Goal: Transaction & Acquisition: Purchase product/service

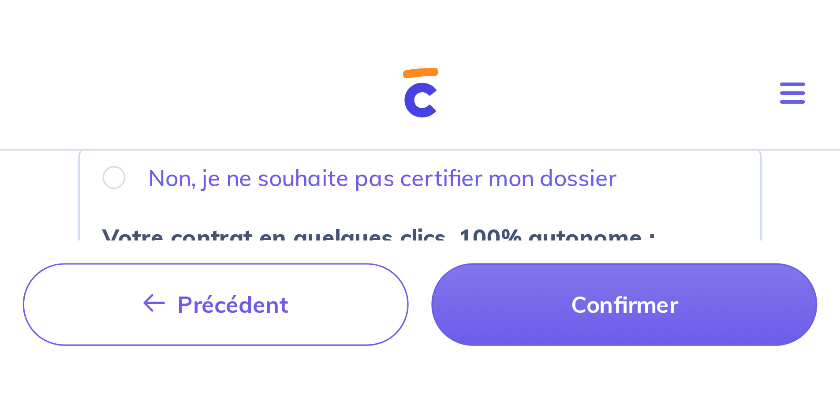
scroll to position [243, 0]
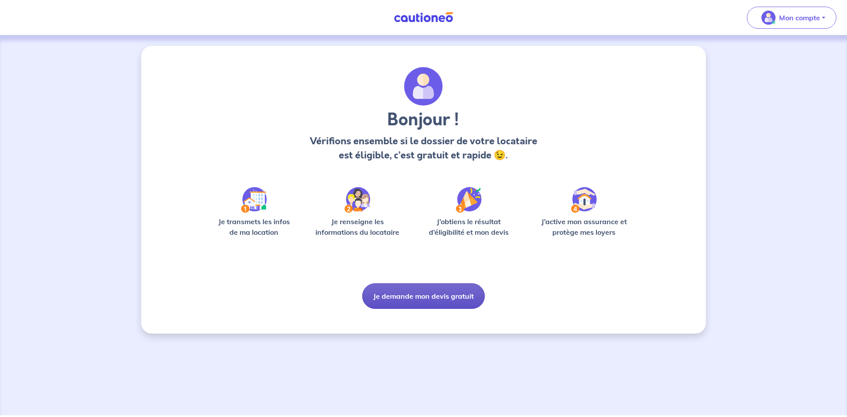
click at [401, 293] on button "Je demande mon devis gratuit" at bounding box center [423, 296] width 123 height 26
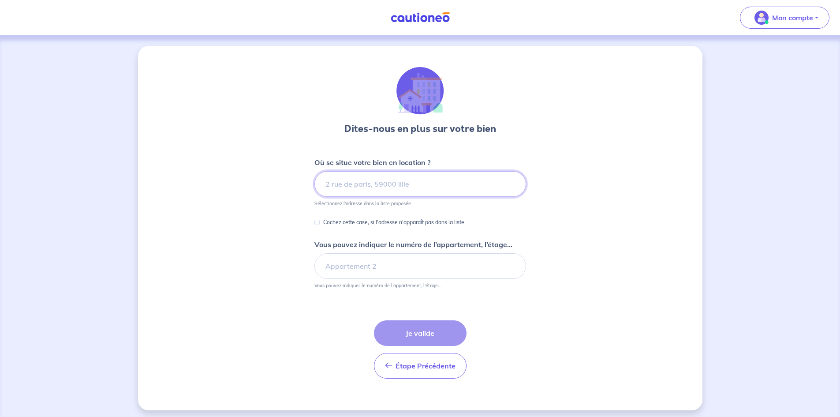
click at [363, 195] on input at bounding box center [420, 184] width 212 height 26
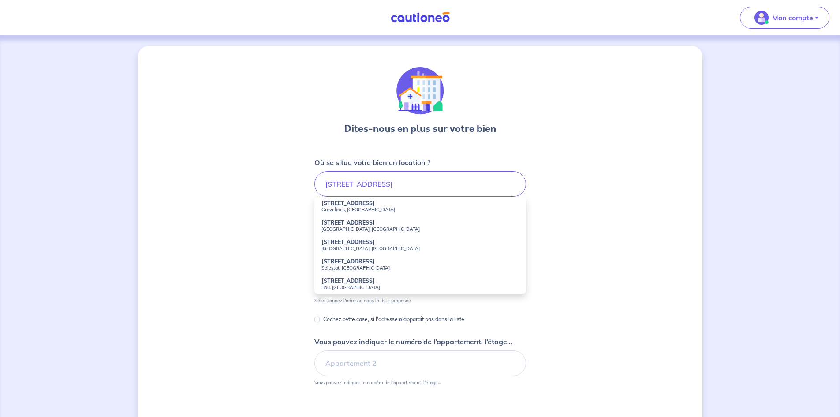
click at [363, 245] on strong "[STREET_ADDRESS]" at bounding box center [348, 242] width 53 height 7
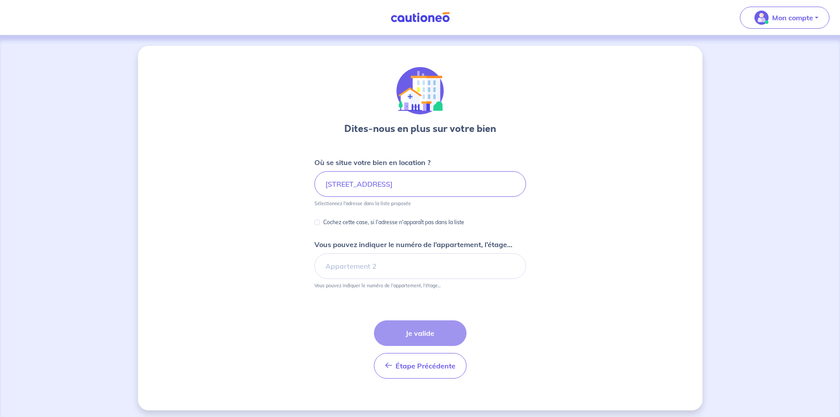
type input "[STREET_ADDRESS]"
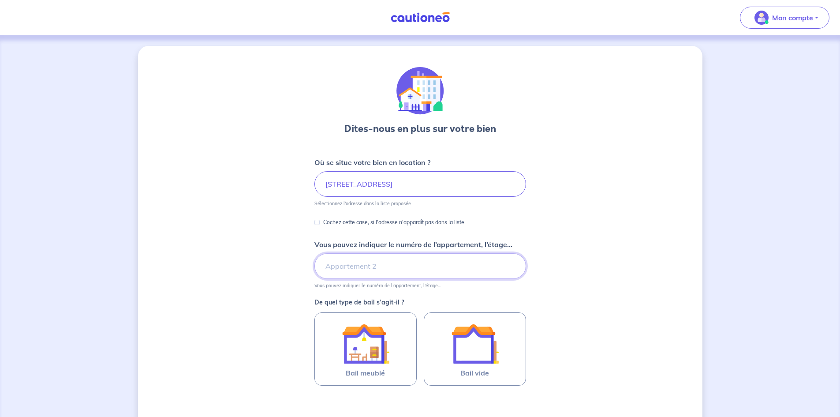
click at [342, 265] on input "Vous pouvez indiquer le numéro de l’appartement, l’étage..." at bounding box center [420, 266] width 212 height 26
click at [394, 269] on input "Appartement 5, 1er etage Gauche" at bounding box center [420, 266] width 212 height 26
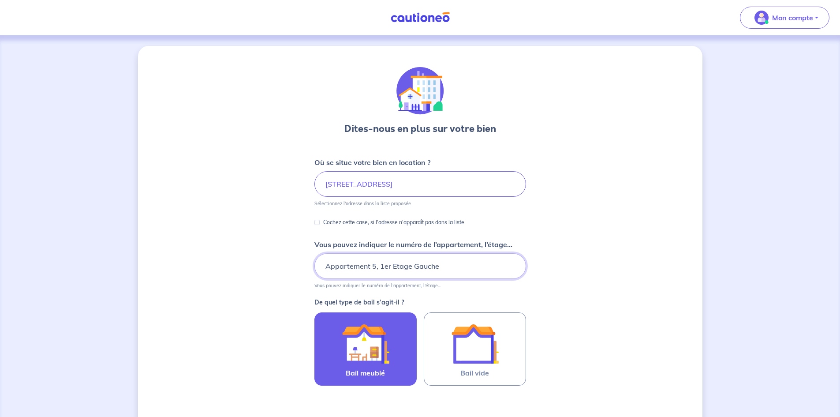
type input "Appartement 5, 1er Etage Gauche"
click at [382, 352] on img at bounding box center [366, 344] width 48 height 48
click at [0, 0] on input "Bail meublé" at bounding box center [0, 0] width 0 height 0
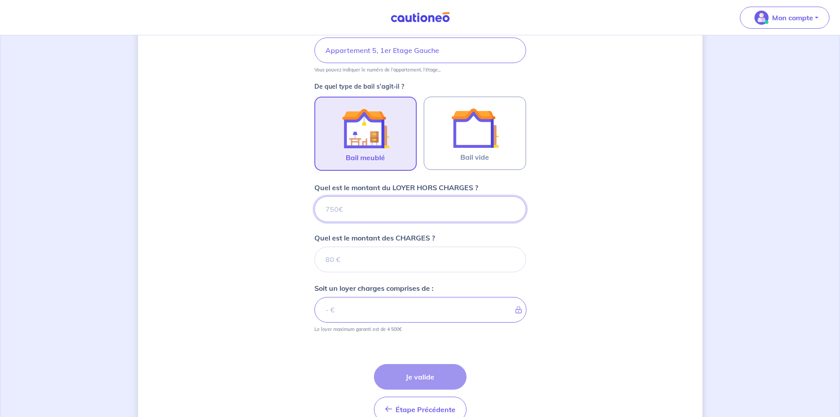
scroll to position [251, 0]
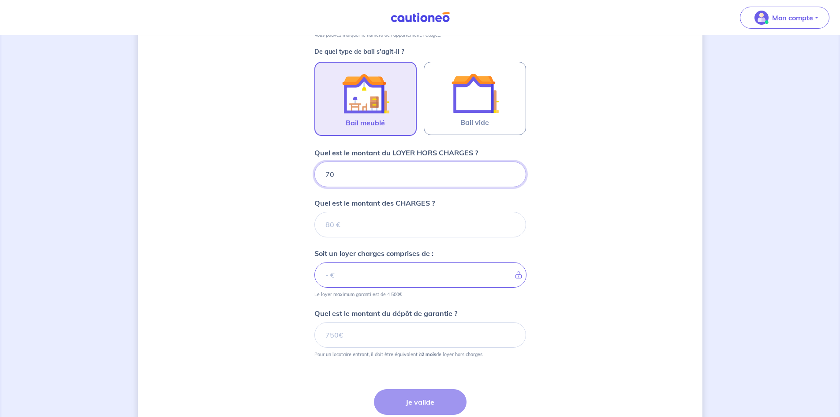
type input "700"
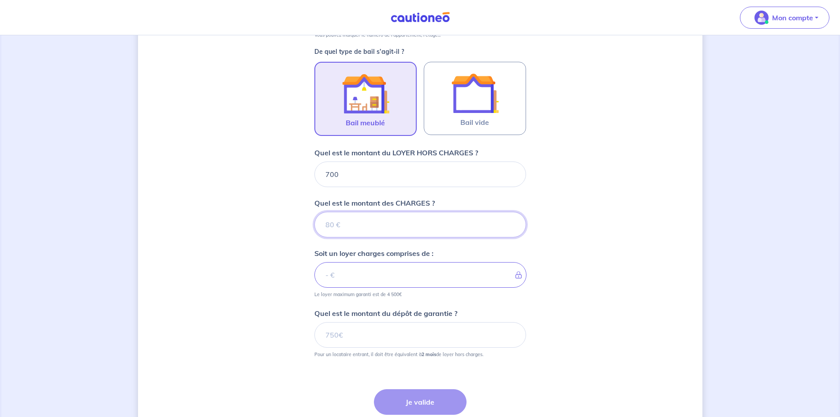
click at [359, 212] on input "Quel est le montant des CHARGES ?" at bounding box center [420, 225] width 212 height 26
type input "0"
type input "700"
type input "50"
type input "750"
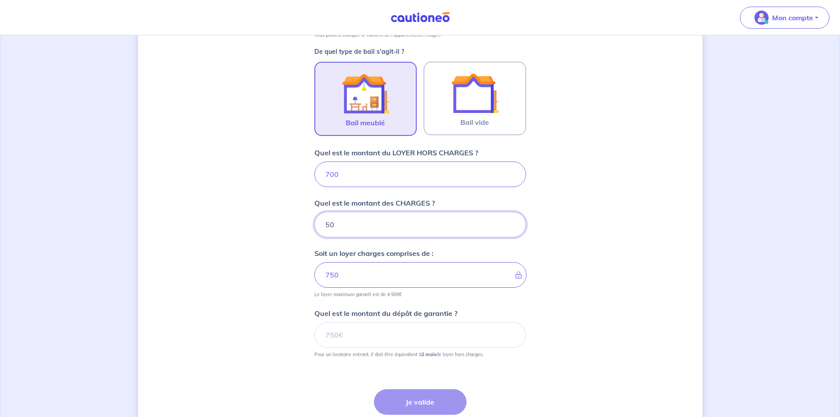
type input "50"
click at [341, 331] on input "Quel est le montant du dépôt de garantie ?" at bounding box center [420, 335] width 212 height 26
type input "1400"
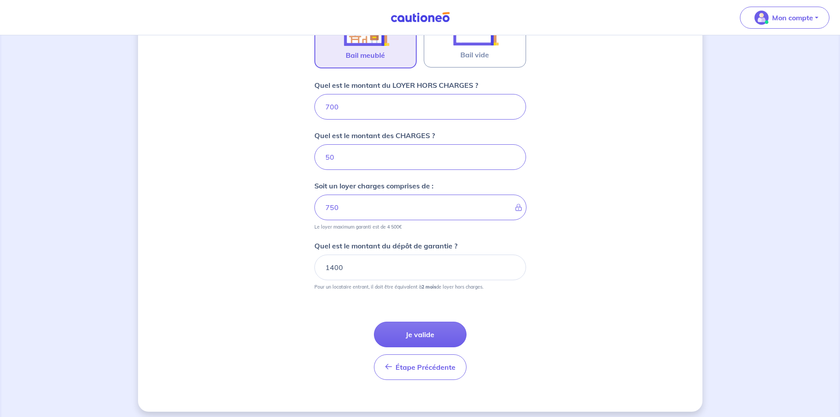
scroll to position [323, 0]
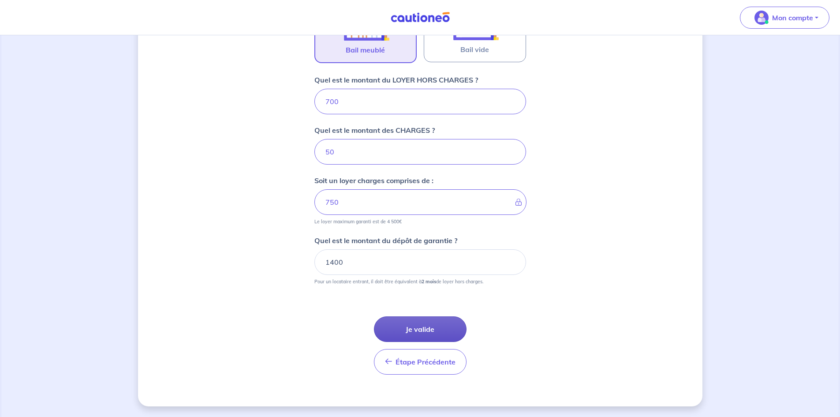
click at [392, 325] on button "Je valide" at bounding box center [420, 329] width 93 height 26
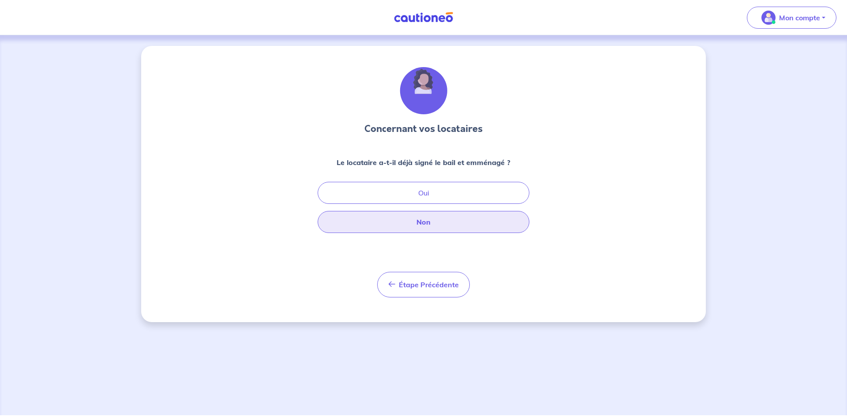
click at [417, 217] on button "Non" at bounding box center [424, 222] width 212 height 22
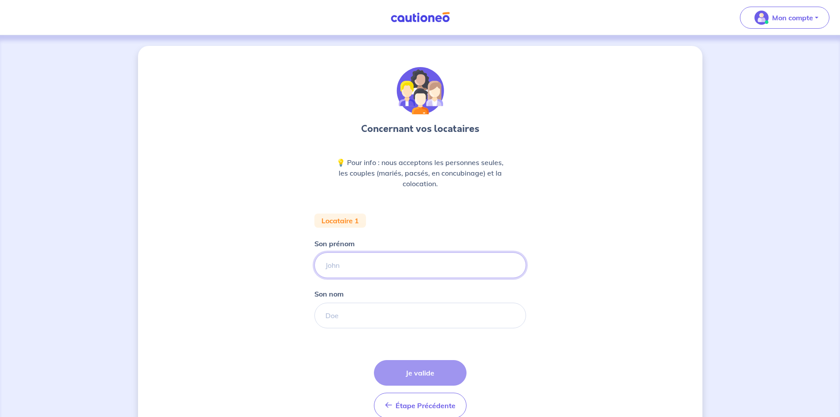
click at [378, 257] on input "Son prénom" at bounding box center [420, 265] width 212 height 26
type input "[PERSON_NAME]"
click at [361, 312] on input "Son nom" at bounding box center [420, 316] width 212 height 26
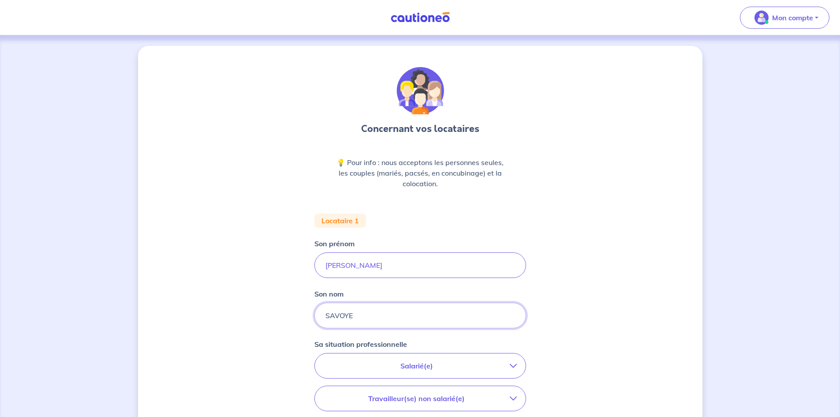
type input "SAVOYE"
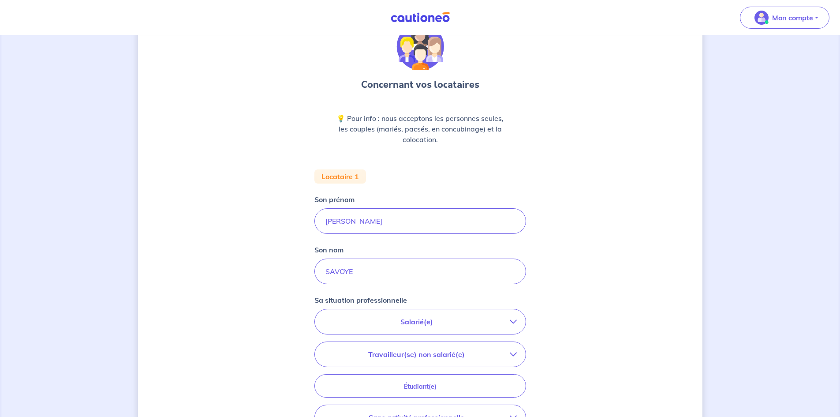
scroll to position [88, 0]
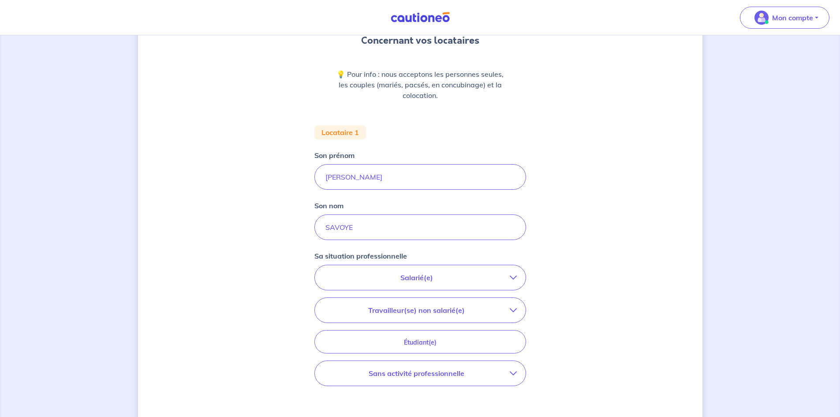
click at [430, 282] on p "Salarié(e)" at bounding box center [417, 277] width 186 height 11
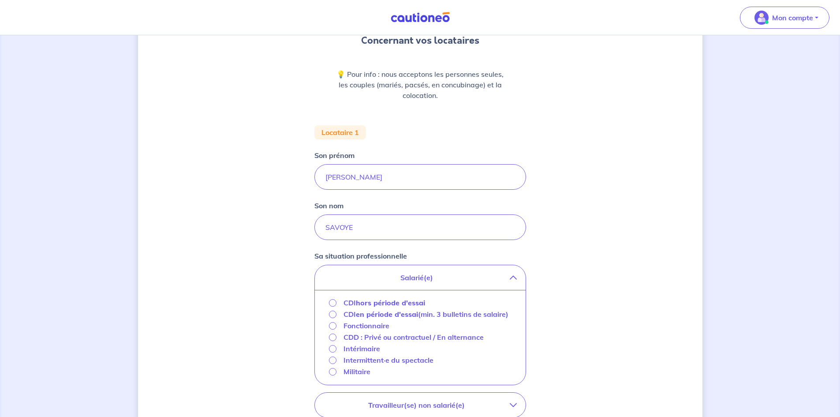
click at [375, 299] on strong "hors période d'essai" at bounding box center [390, 302] width 69 height 9
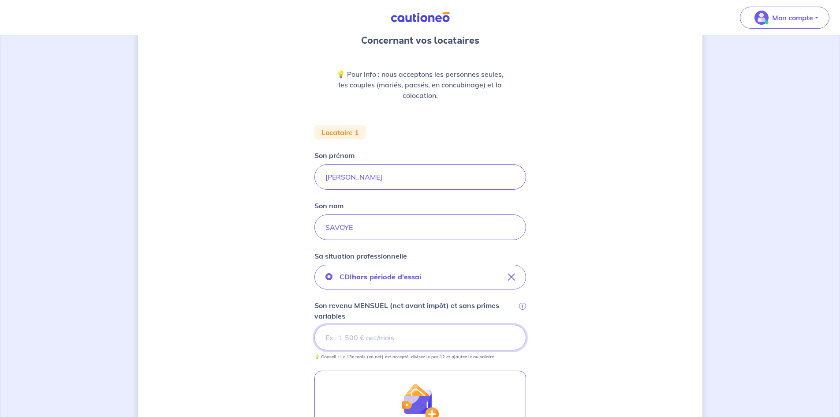
click at [348, 331] on input "Son revenu MENSUEL (net avant impôt) et sans primes variables i" at bounding box center [420, 338] width 212 height 26
click at [355, 340] on input "Son revenu MENSUEL (net avant impôt) et sans primes variables i" at bounding box center [420, 338] width 212 height 26
click at [264, 346] on div "Concernant vos locataires 💡 Pour info : nous acceptons les personnes seules, le…" at bounding box center [420, 302] width 565 height 689
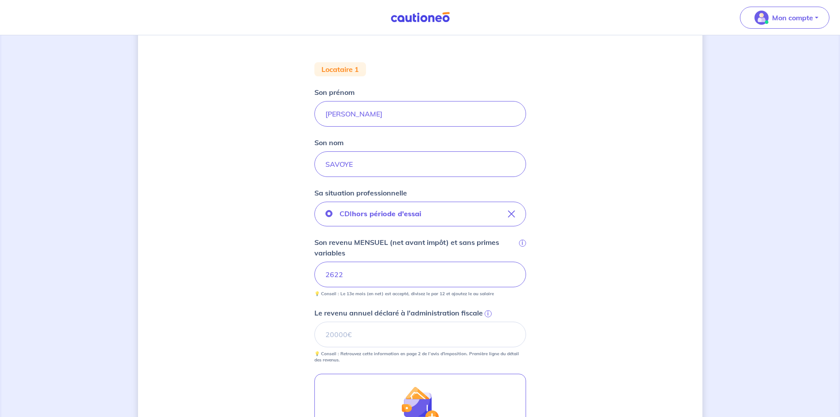
scroll to position [221, 0]
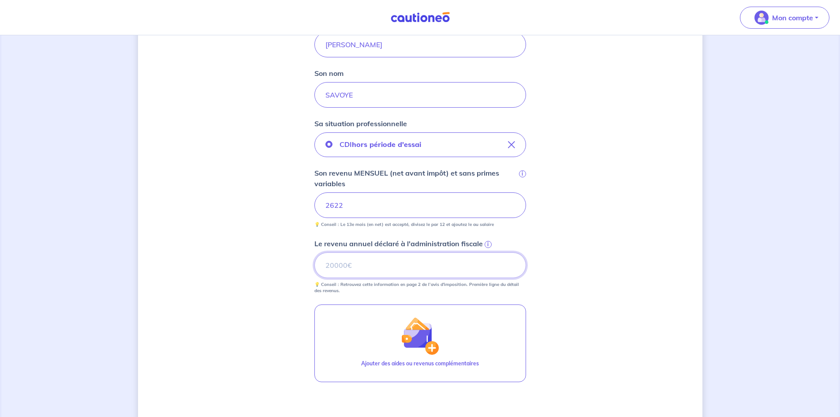
click at [403, 257] on input "Le revenu annuel déclaré à l'administration fiscale i" at bounding box center [420, 265] width 212 height 26
type input "38083"
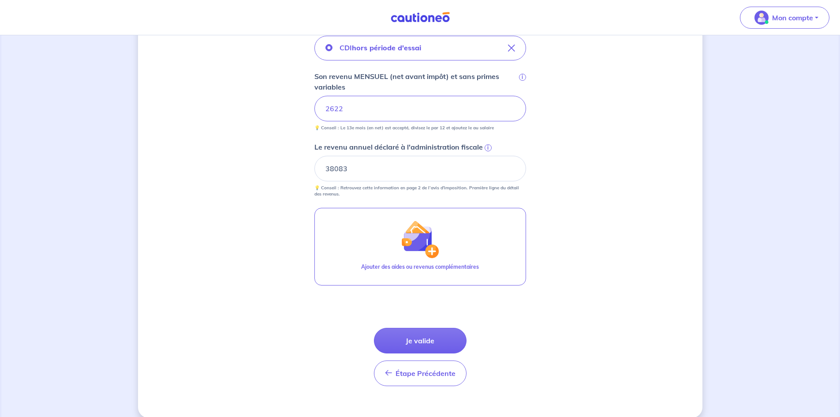
scroll to position [329, 0]
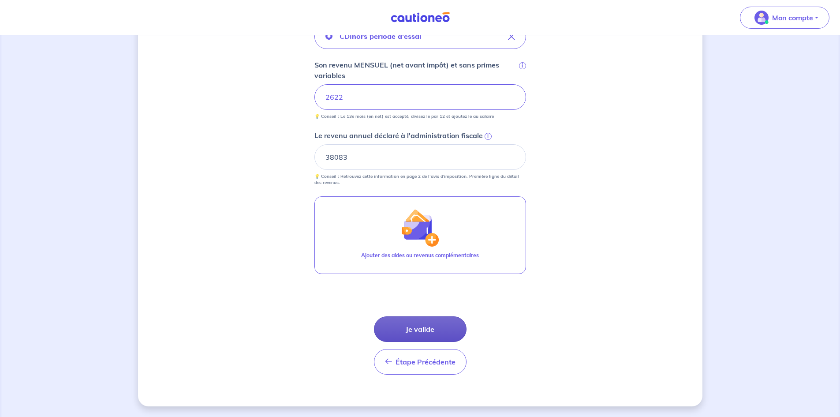
click at [412, 327] on button "Je valide" at bounding box center [420, 329] width 93 height 26
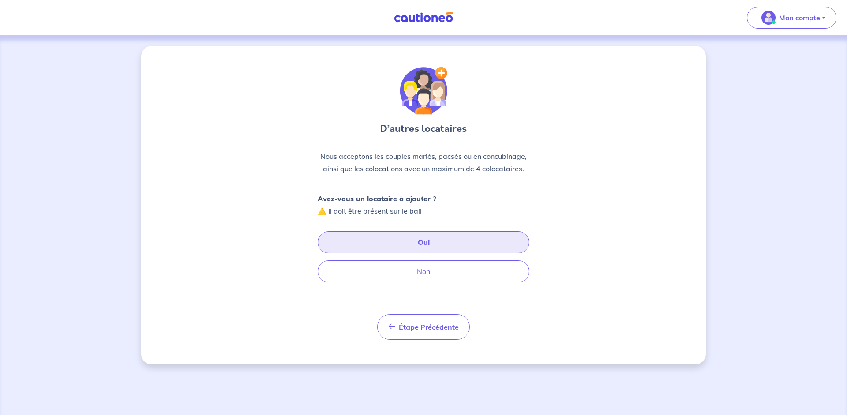
click at [393, 238] on button "Oui" at bounding box center [424, 242] width 212 height 22
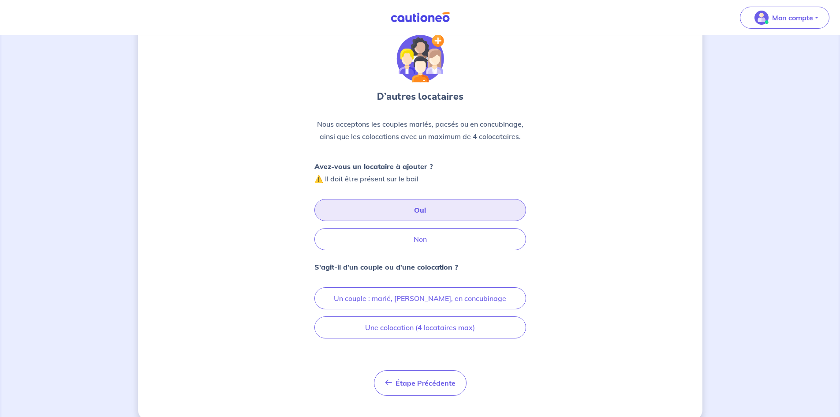
scroll to position [44, 0]
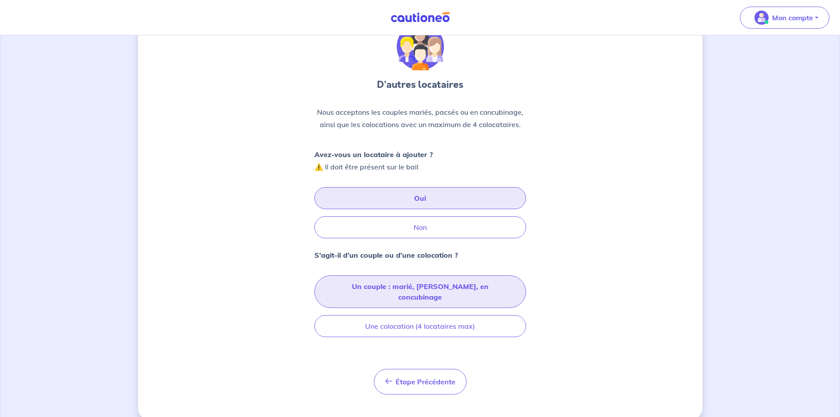
click at [407, 292] on button "Un couple : marié, pacsé, en concubinage" at bounding box center [420, 291] width 212 height 33
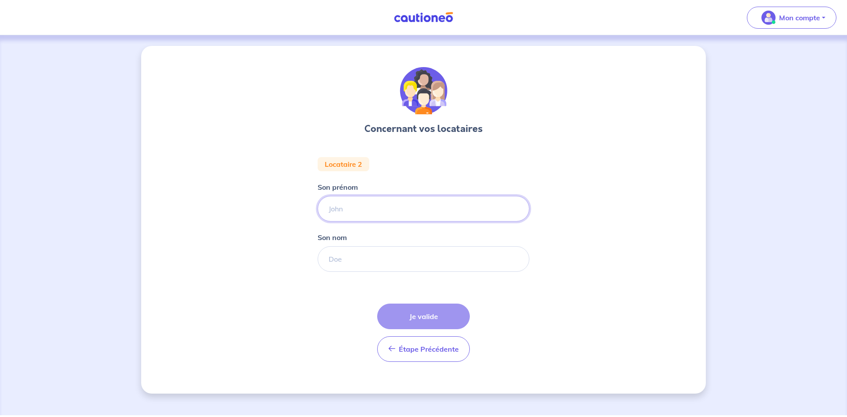
click at [351, 206] on input "Son prénom" at bounding box center [424, 209] width 212 height 26
type input "Ferhat"
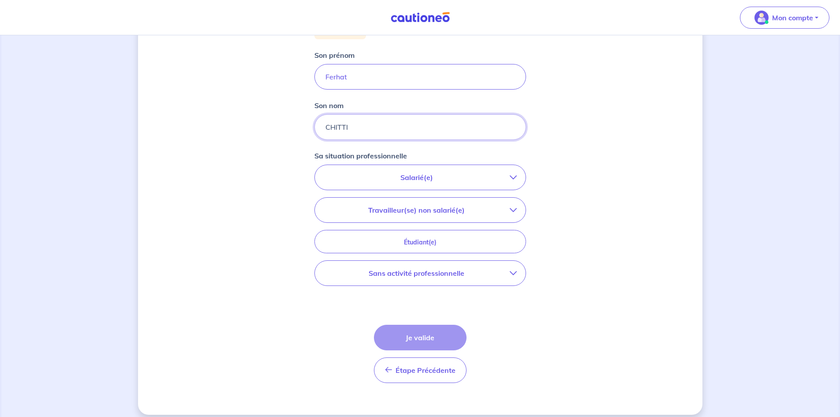
scroll to position [132, 0]
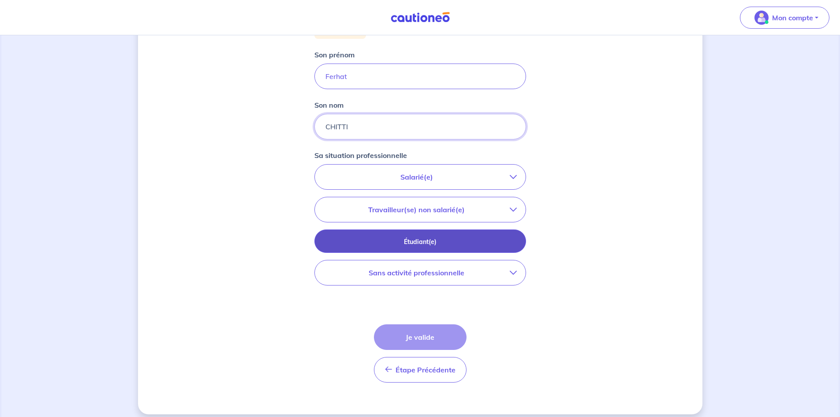
type input "CHITTI"
click at [419, 239] on p "Étudiant(e)" at bounding box center [420, 242] width 190 height 10
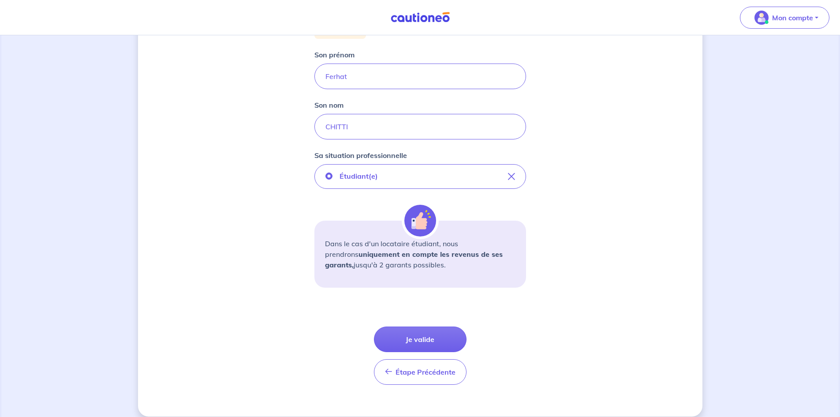
drag, startPoint x: 336, startPoint y: 245, endPoint x: 424, endPoint y: 264, distance: 90.2
click at [424, 264] on p "Dans le cas d'un locataire étudiant, nous prendrons uniquement en compte les re…" at bounding box center [420, 254] width 191 height 32
click at [410, 340] on button "Je valide" at bounding box center [420, 339] width 93 height 26
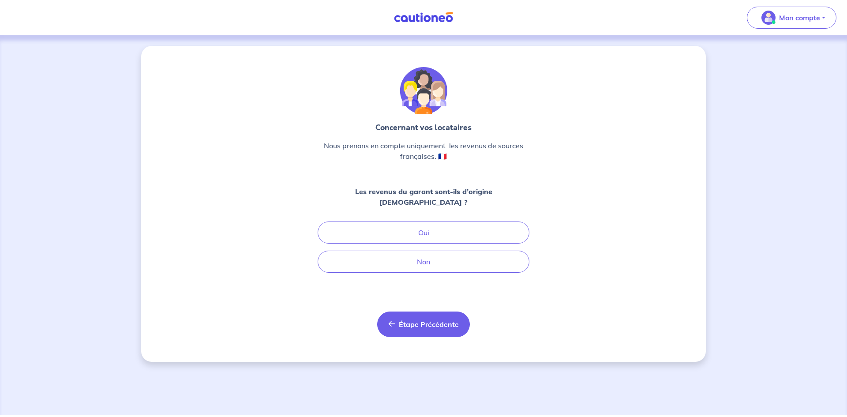
click at [412, 320] on span "Étape Précédente" at bounding box center [429, 324] width 60 height 9
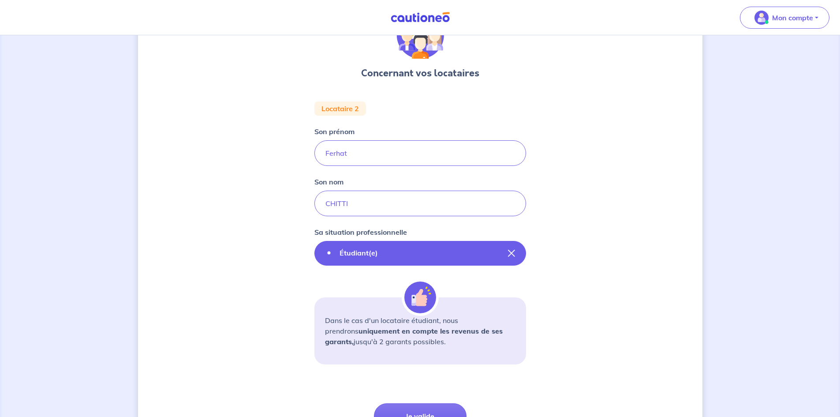
scroll to position [88, 0]
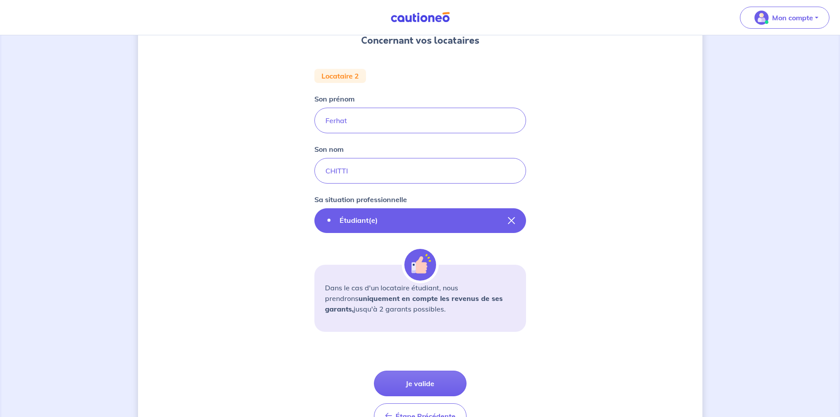
click at [398, 223] on button "Étudiant(e)" at bounding box center [420, 220] width 212 height 25
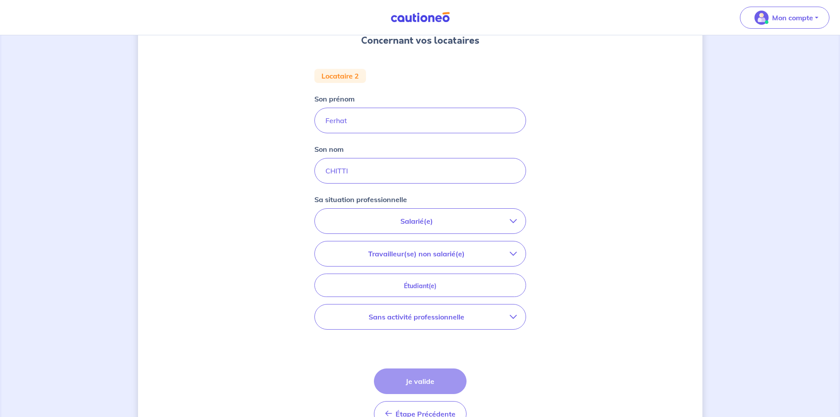
click at [511, 222] on icon "button" at bounding box center [513, 220] width 7 height 7
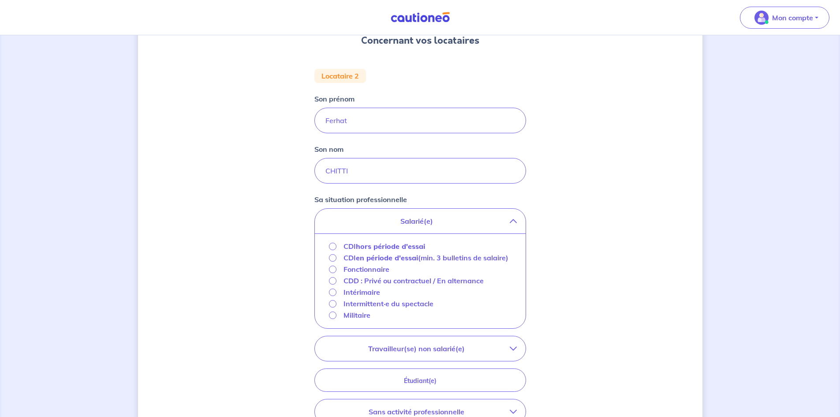
click at [511, 222] on icon "button" at bounding box center [513, 220] width 7 height 7
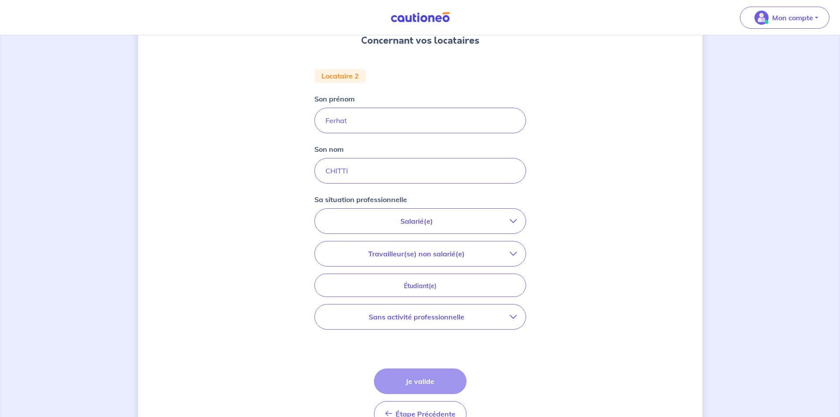
click at [520, 250] on button "Travailleur(se) non salarié(e)" at bounding box center [420, 253] width 211 height 25
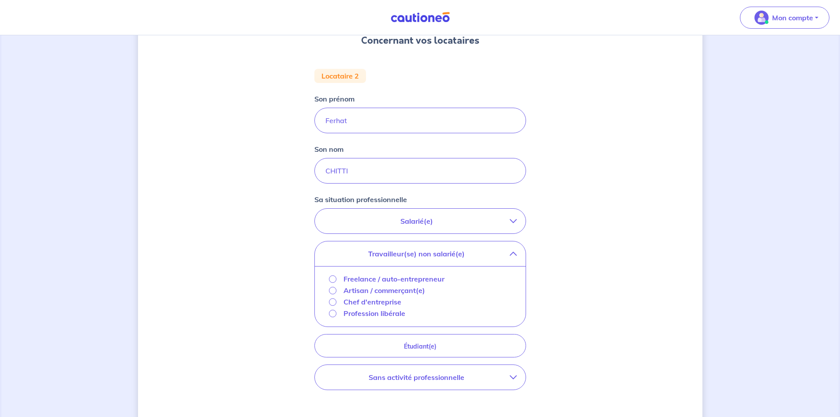
click at [520, 250] on button "Travailleur(se) non salarié(e)" at bounding box center [420, 253] width 211 height 25
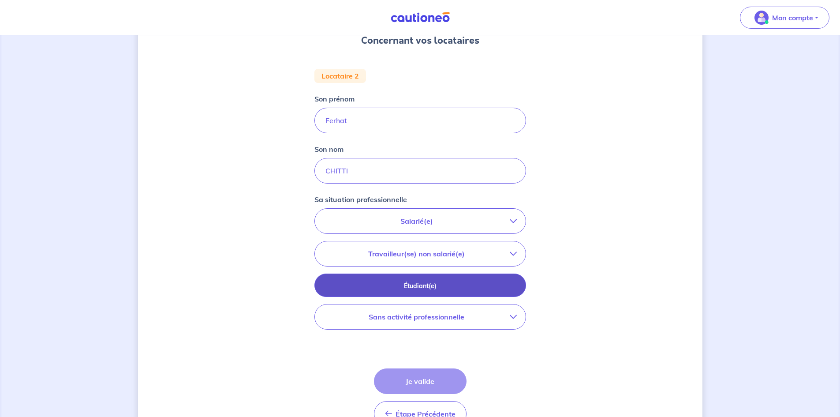
click at [515, 288] on button "Étudiant(e)" at bounding box center [420, 284] width 212 height 23
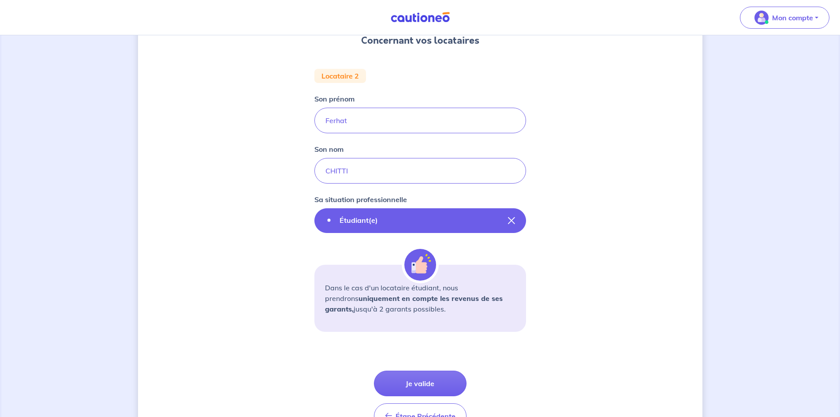
click at [513, 225] on button "Étudiant(e)" at bounding box center [420, 220] width 212 height 25
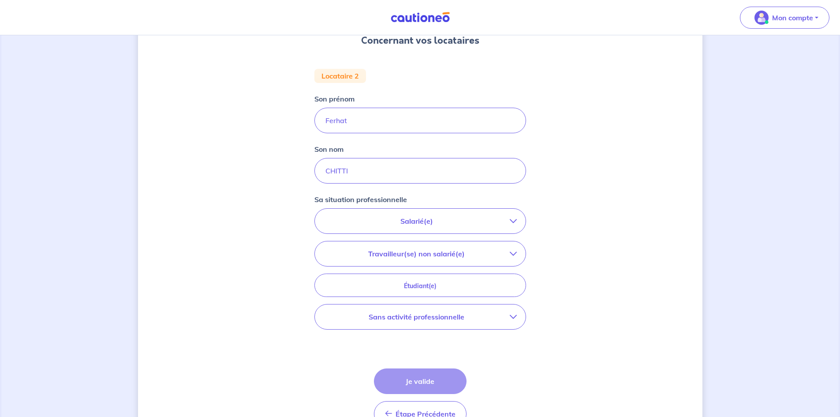
click at [512, 318] on icon "button" at bounding box center [513, 316] width 7 height 7
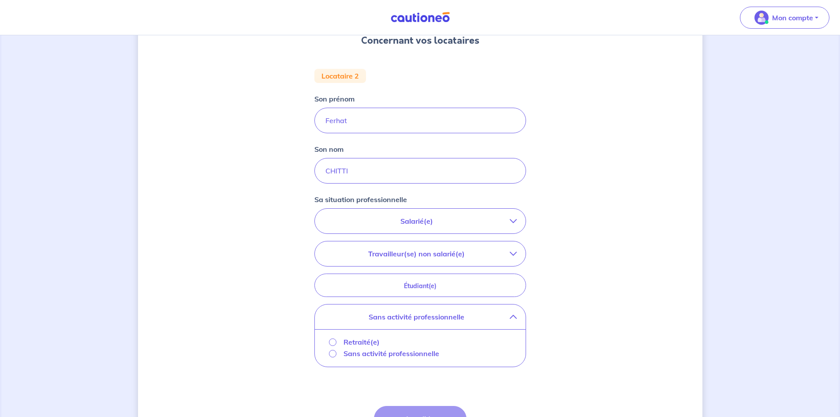
click at [512, 318] on icon "button" at bounding box center [513, 316] width 7 height 7
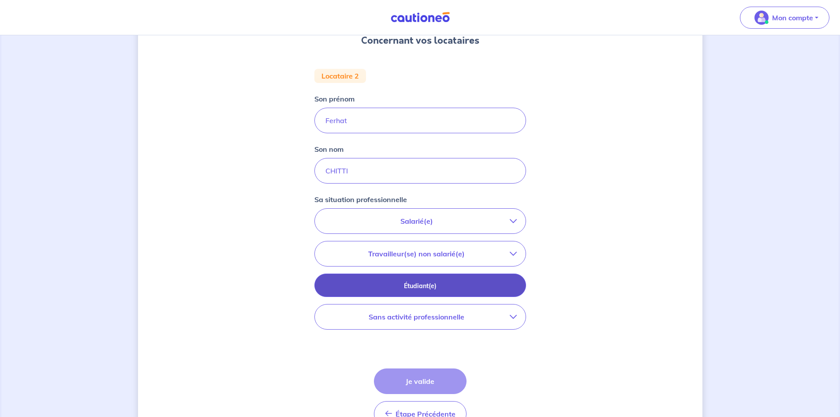
click at [425, 285] on p "Étudiant(e)" at bounding box center [420, 286] width 190 height 10
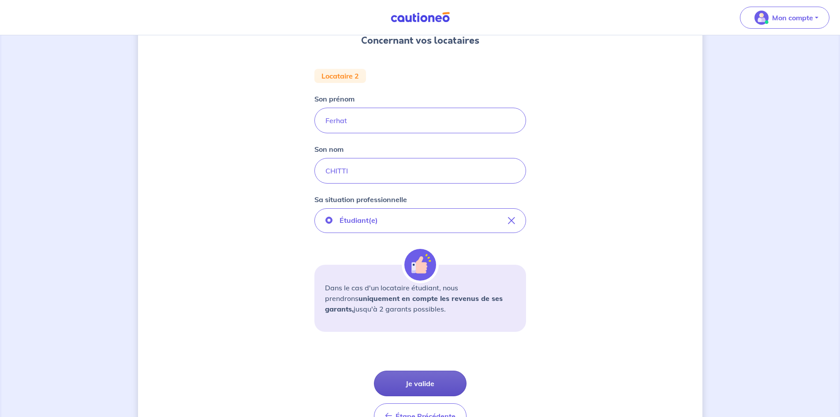
click at [414, 385] on button "Je valide" at bounding box center [420, 383] width 93 height 26
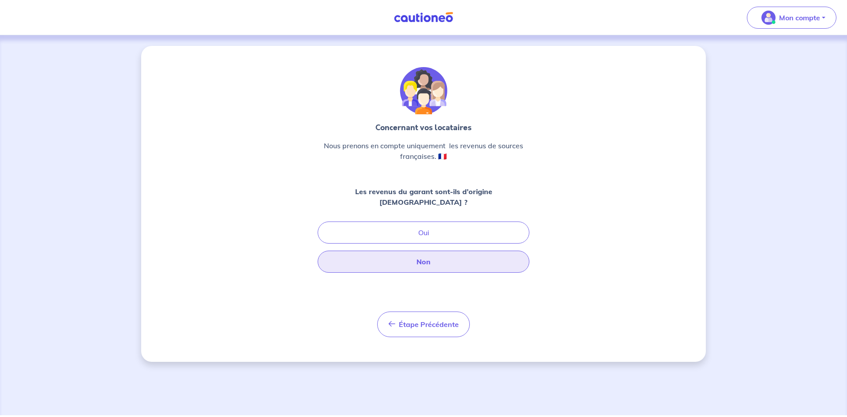
click at [408, 251] on button "Non" at bounding box center [424, 262] width 212 height 22
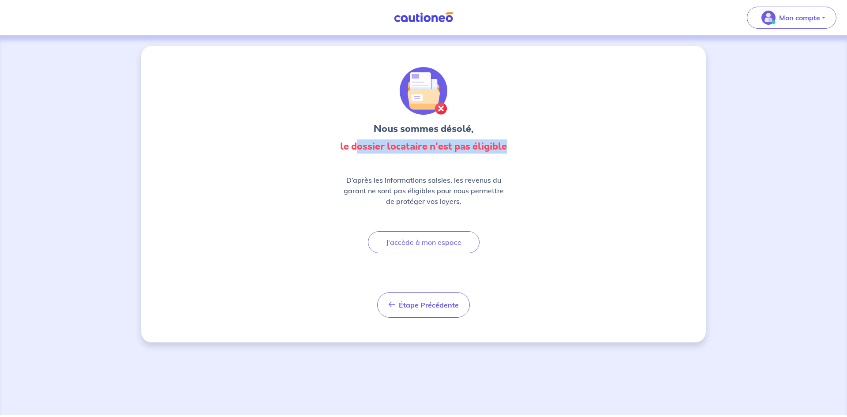
drag, startPoint x: 359, startPoint y: 152, endPoint x: 526, endPoint y: 138, distance: 167.7
click at [526, 138] on div "Nous sommes désolé, le dossier locataire n'est pas éligible D’après les informa…" at bounding box center [424, 192] width 212 height 251
click at [527, 153] on div "Nous sommes désolé, le dossier locataire n'est pas éligible D’après les informa…" at bounding box center [424, 192] width 212 height 251
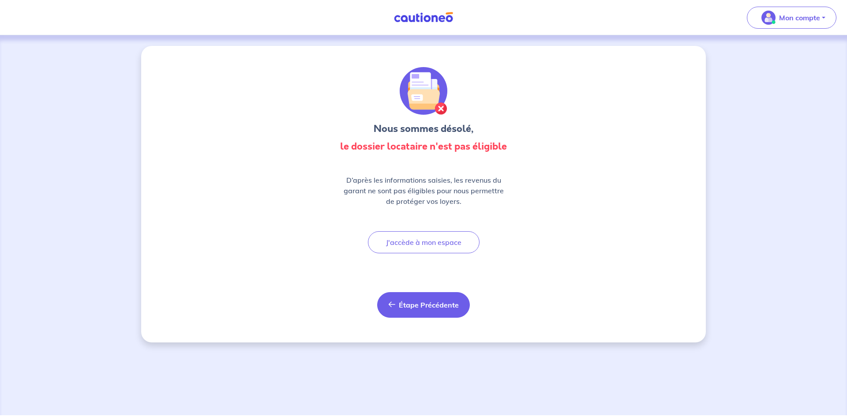
click at [420, 298] on button "Étape Précédente Précédent" at bounding box center [423, 305] width 93 height 26
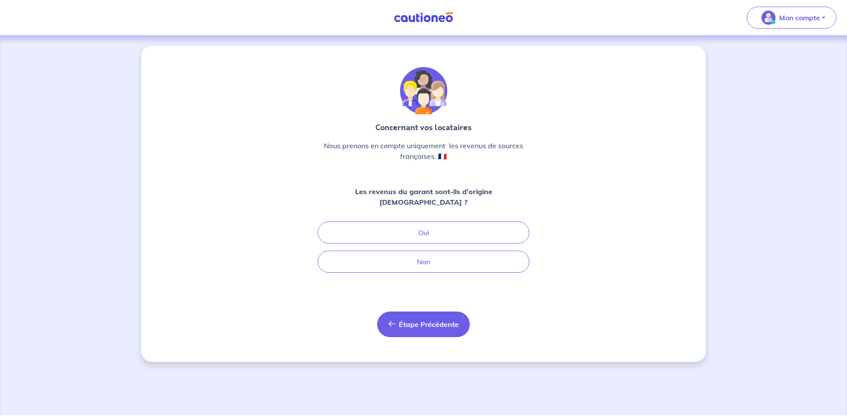
click at [405, 311] on button "Étape Précédente Précédent" at bounding box center [423, 324] width 93 height 26
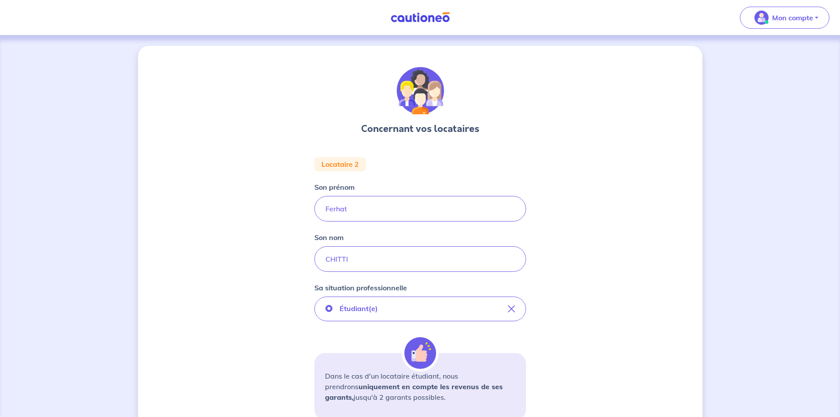
scroll to position [44, 0]
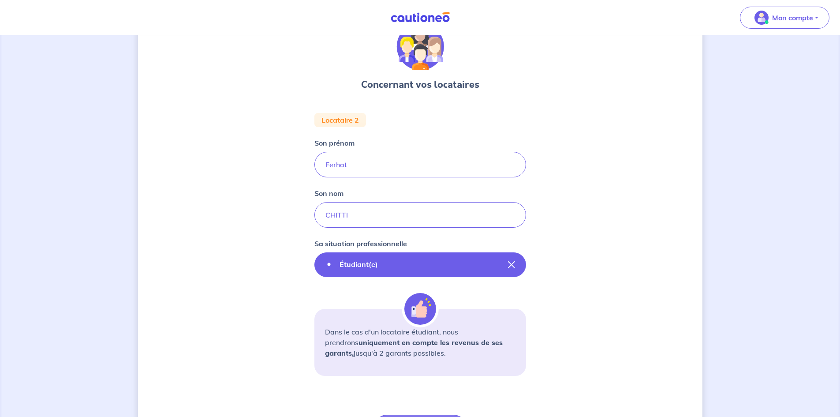
click at [509, 263] on icon "button" at bounding box center [511, 264] width 7 height 7
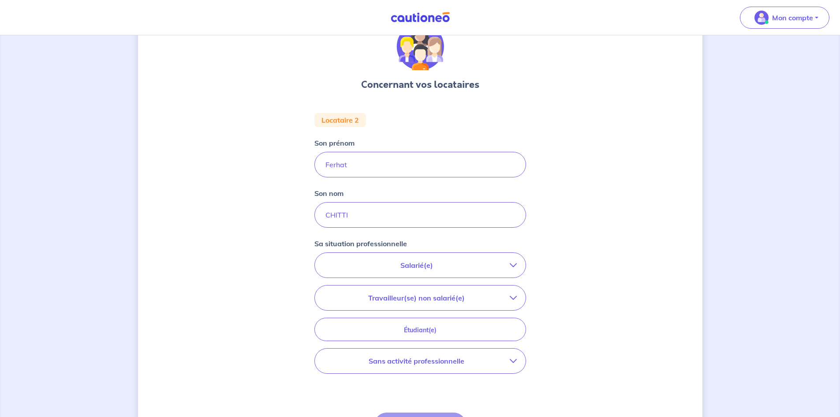
click at [521, 265] on button "Salarié(e)" at bounding box center [420, 265] width 211 height 25
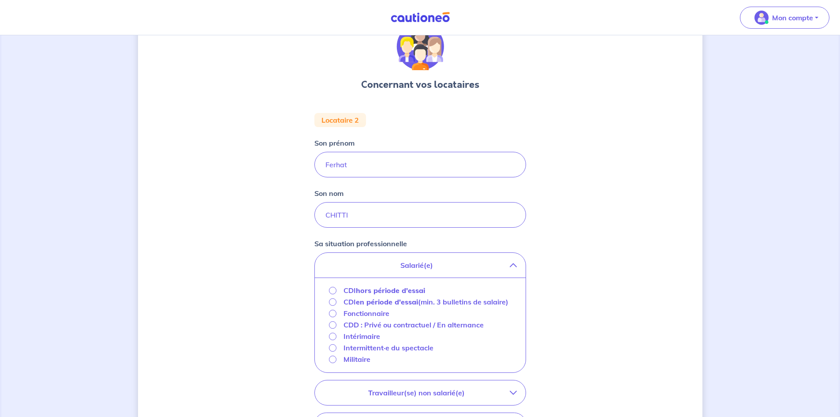
click at [389, 330] on p "CDD : Privé ou contractuel / En alternance" at bounding box center [414, 324] width 140 height 11
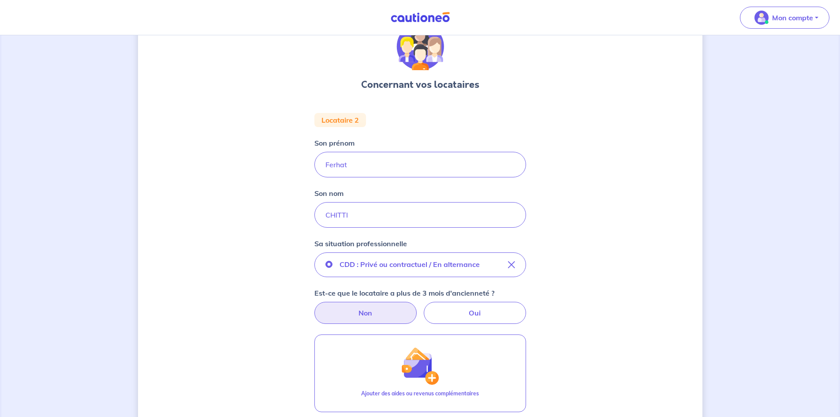
click at [388, 311] on label "Non" at bounding box center [365, 313] width 102 height 22
click at [417, 307] on input "Non" at bounding box center [420, 305] width 6 height 6
radio input "true"
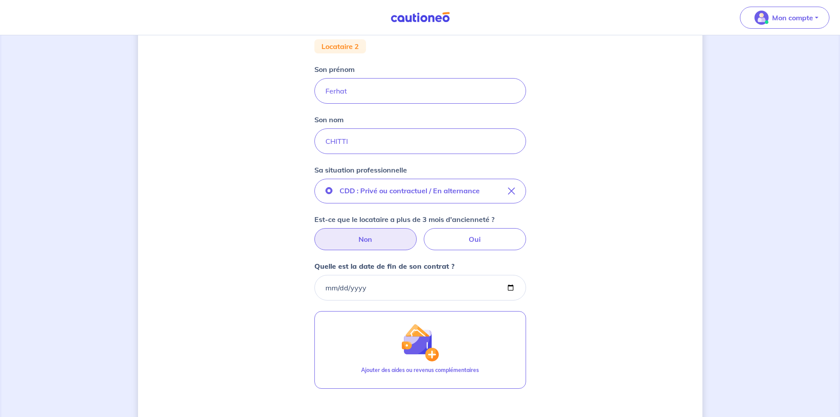
scroll to position [132, 0]
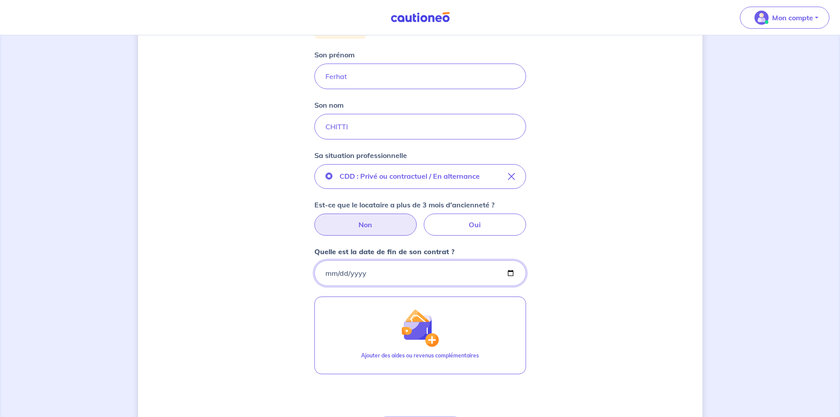
click at [349, 269] on input "Quelle est la date de fin de son contrat ?" at bounding box center [420, 273] width 212 height 26
click at [328, 276] on input "Quelle est la date de fin de son contrat ?" at bounding box center [420, 273] width 212 height 26
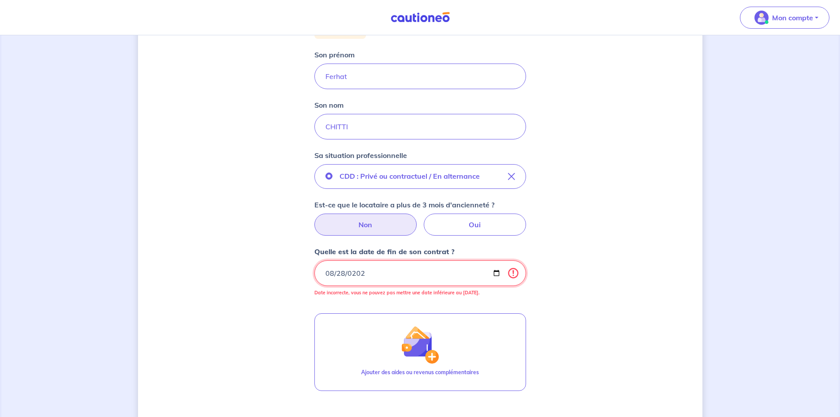
type input "2027-08-28"
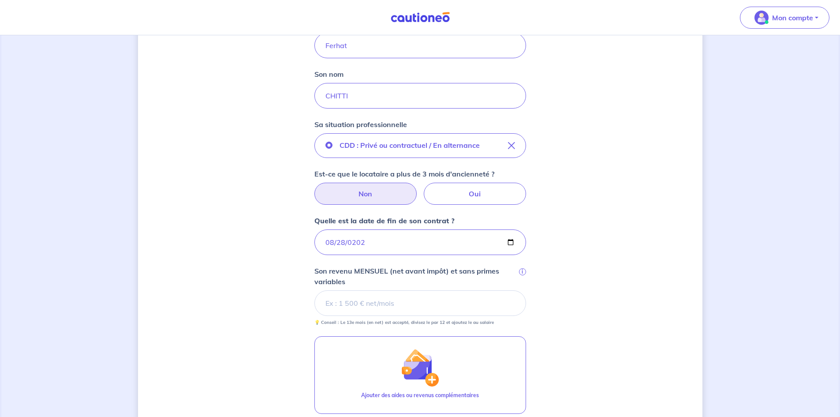
scroll to position [176, 0]
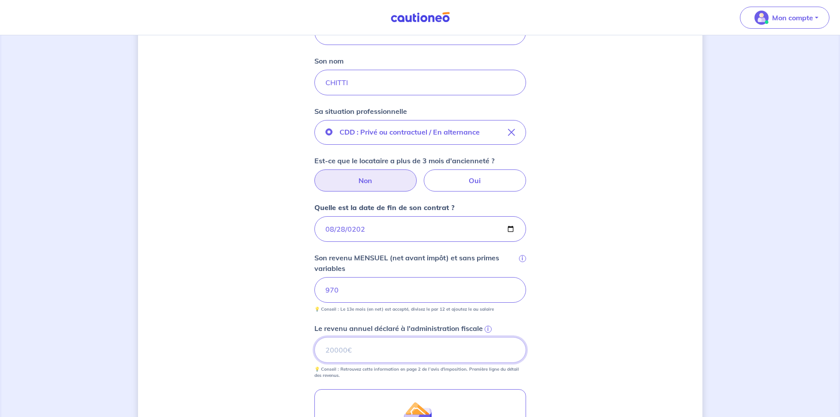
click at [385, 354] on input "Le revenu annuel déclaré à l'administration fiscale i" at bounding box center [420, 350] width 212 height 26
click at [374, 348] on input "12" at bounding box center [420, 350] width 212 height 26
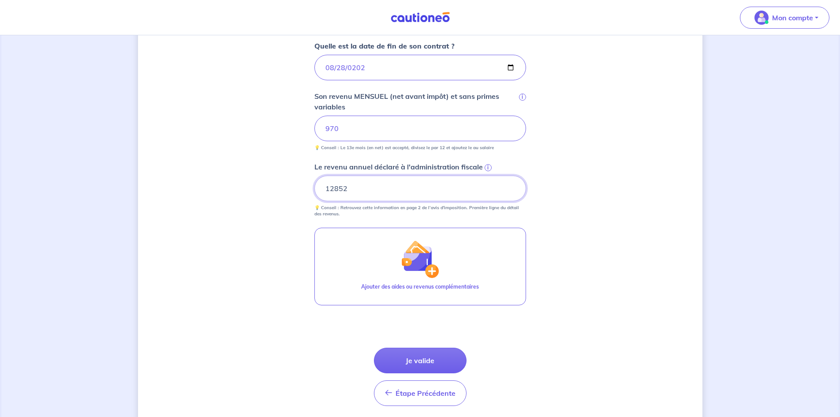
scroll to position [353, 0]
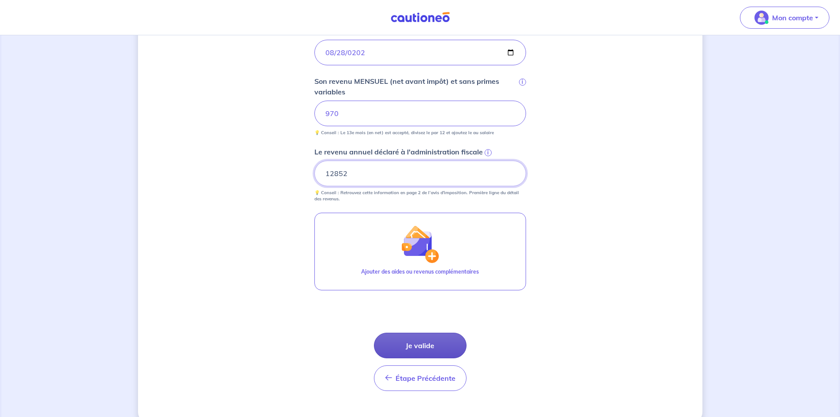
type input "12852"
click at [442, 340] on button "Je valide" at bounding box center [420, 346] width 93 height 26
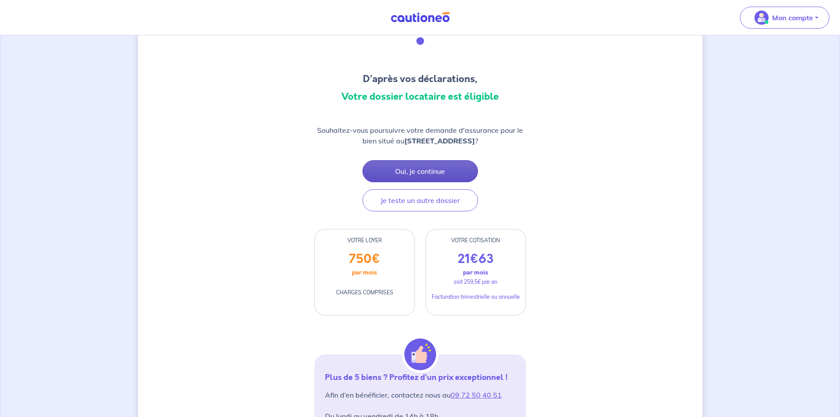
scroll to position [88, 0]
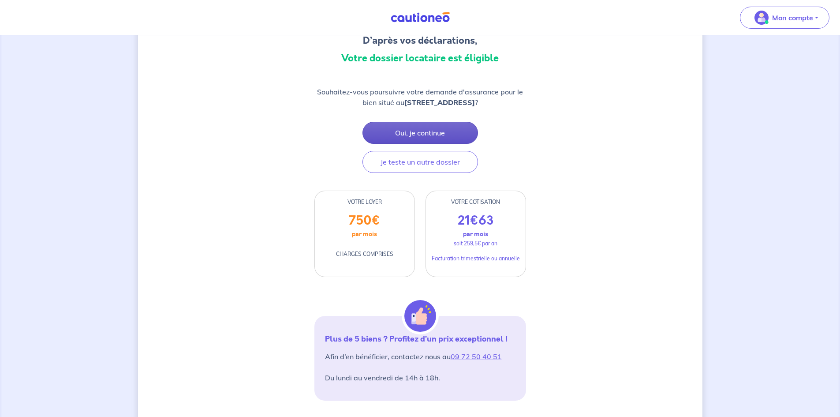
click at [422, 127] on button "Oui, je continue" at bounding box center [421, 133] width 116 height 22
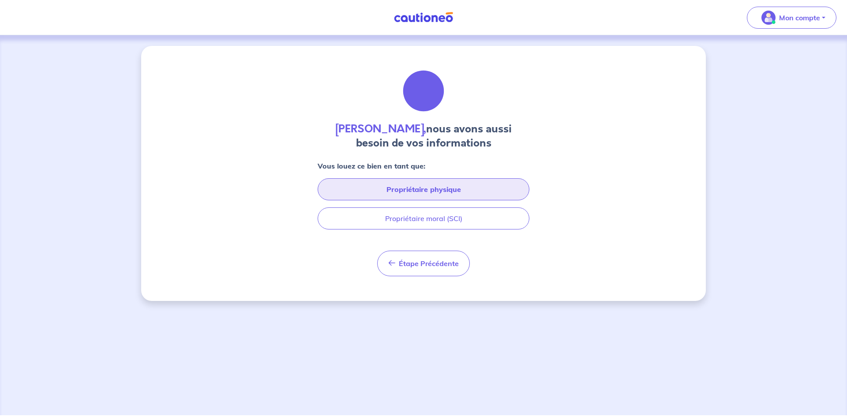
click at [393, 190] on button "Propriétaire physique" at bounding box center [424, 189] width 212 height 22
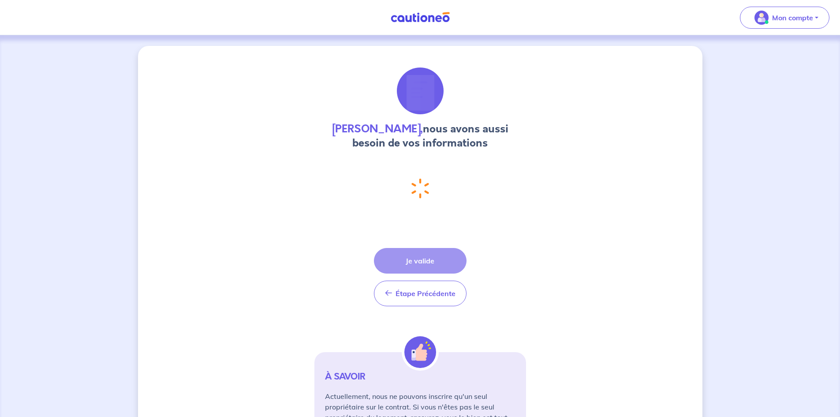
select select "FR"
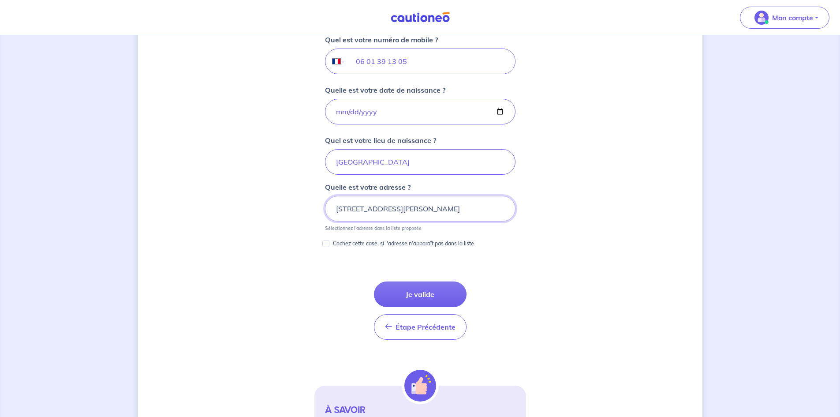
scroll to position [381, 0]
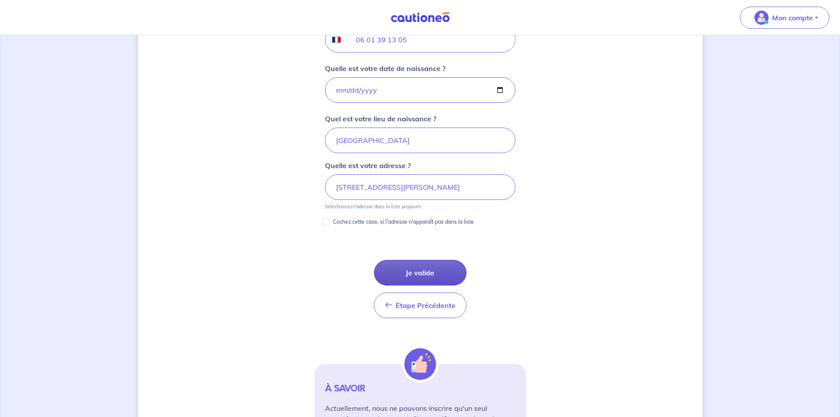
click at [408, 268] on button "Je valide" at bounding box center [420, 273] width 93 height 26
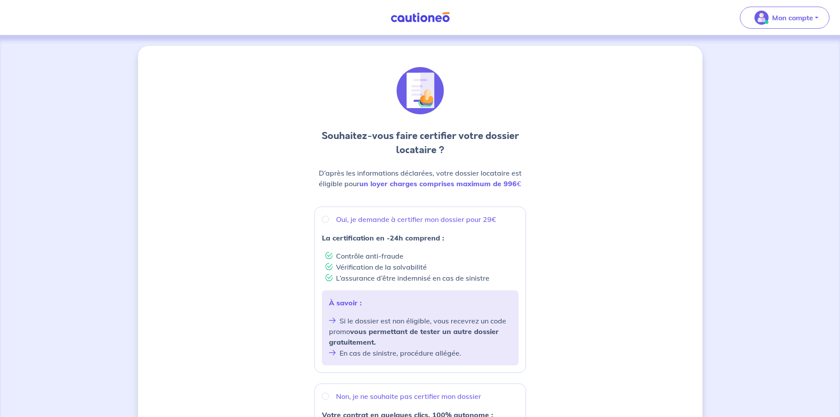
click at [348, 223] on p "Oui, je demande à certifier mon dossier pour 29€" at bounding box center [416, 219] width 160 height 11
click at [329, 223] on input "Oui, je demande à certifier mon dossier pour 29€" at bounding box center [325, 219] width 7 height 7
radio input "true"
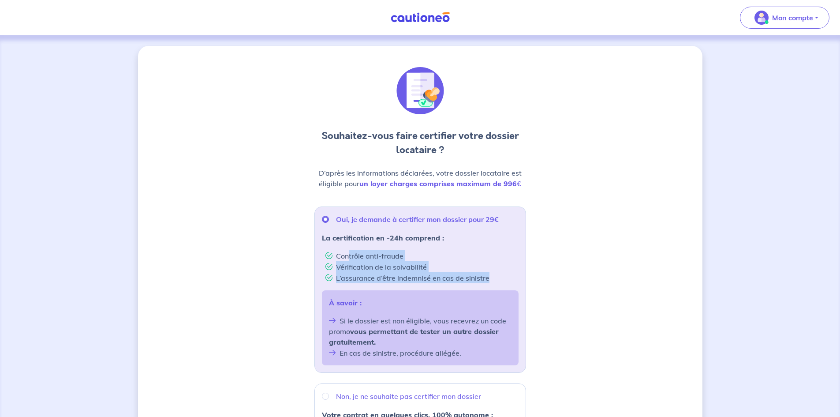
drag, startPoint x: 348, startPoint y: 257, endPoint x: 501, endPoint y: 280, distance: 155.6
click at [501, 280] on ul "Contrôle anti-fraude Vérification de la solvabilité L’assurance d’être indemnis…" at bounding box center [420, 266] width 197 height 33
click at [501, 280] on li "L’assurance d’être indemnisé en cas de sinistre" at bounding box center [421, 277] width 193 height 11
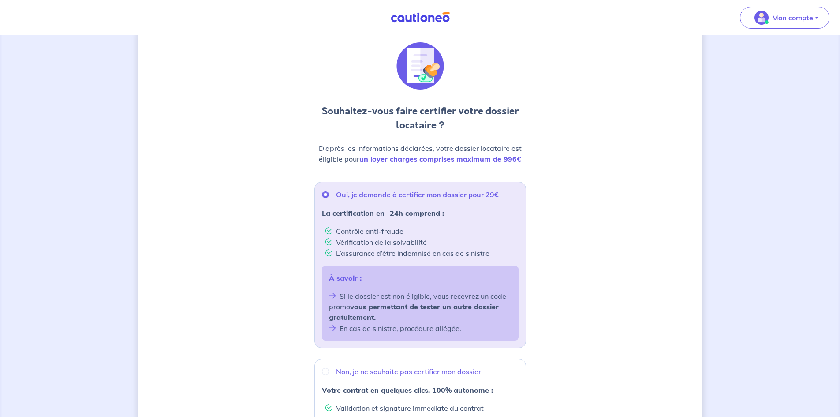
scroll to position [44, 0]
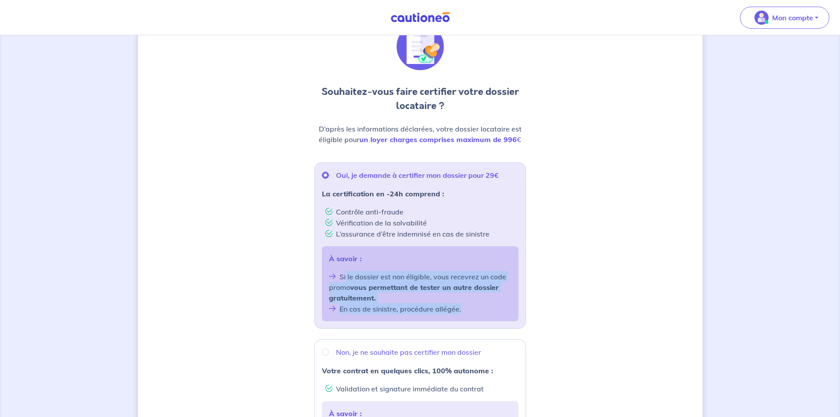
drag, startPoint x: 346, startPoint y: 279, endPoint x: 472, endPoint y: 316, distance: 131.8
click at [472, 316] on div "À savoir : Si le dossier est non éligible, vous recevrez un code promo vous per…" at bounding box center [420, 283] width 197 height 75
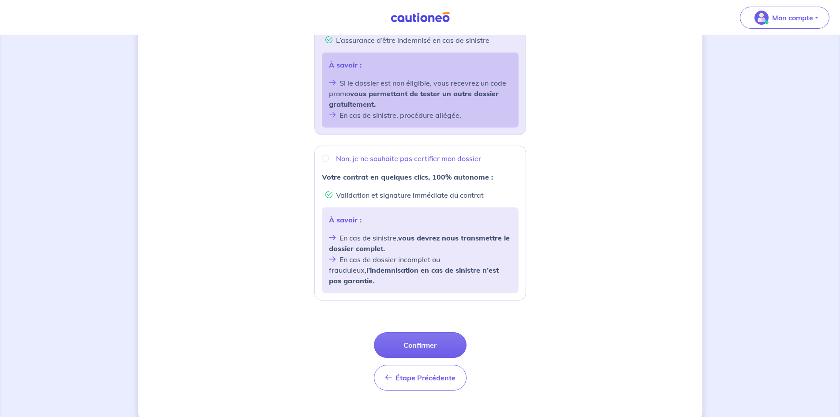
scroll to position [243, 0]
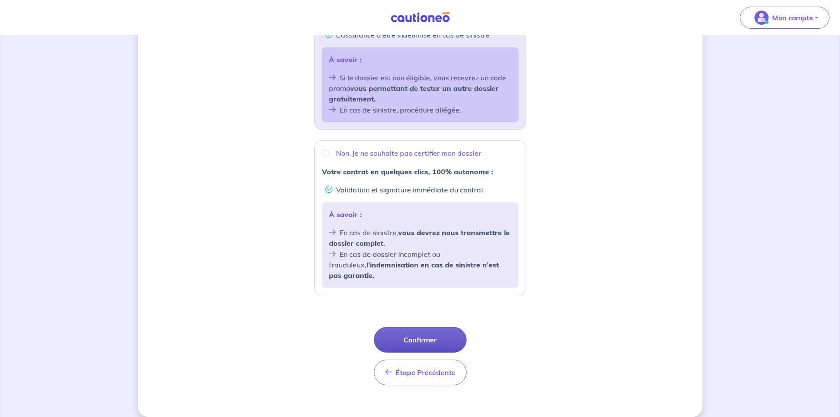
click at [410, 327] on button "Confirmer" at bounding box center [420, 340] width 93 height 26
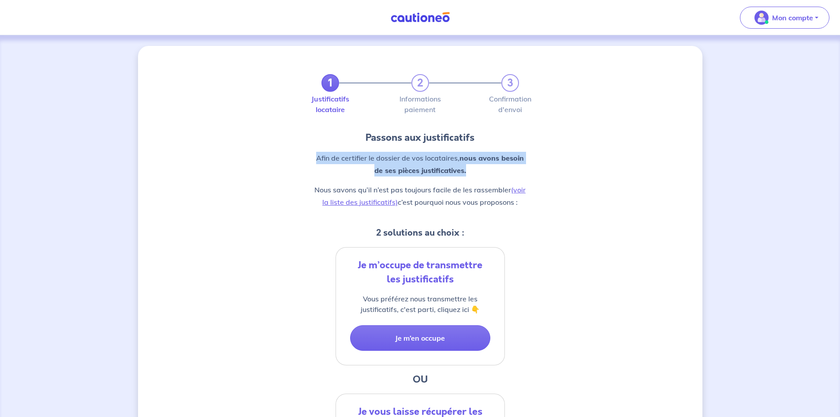
drag, startPoint x: 317, startPoint y: 158, endPoint x: 580, endPoint y: 168, distance: 263.9
click at [580, 168] on div "1 2 3 Justificatifs locataire Informations paiement Confirmation d'envoi Passon…" at bounding box center [420, 316] width 565 height 541
drag, startPoint x: 309, startPoint y: 159, endPoint x: 471, endPoint y: 184, distance: 163.9
click at [471, 184] on div "1 2 3 Justificatifs locataire Informations paiement Confirmation d'envoi Passon…" at bounding box center [420, 316] width 565 height 541
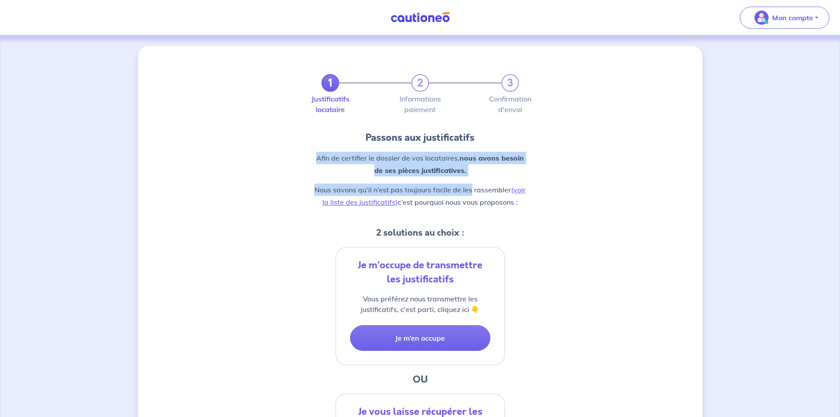
click at [470, 185] on p "Nous savons qu’il n’est pas toujours facile de les rassembler (voir la liste de…" at bounding box center [420, 195] width 212 height 25
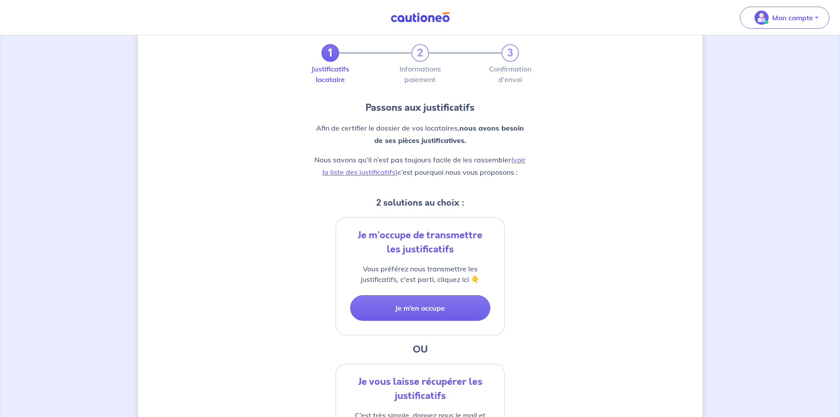
scroll to position [44, 0]
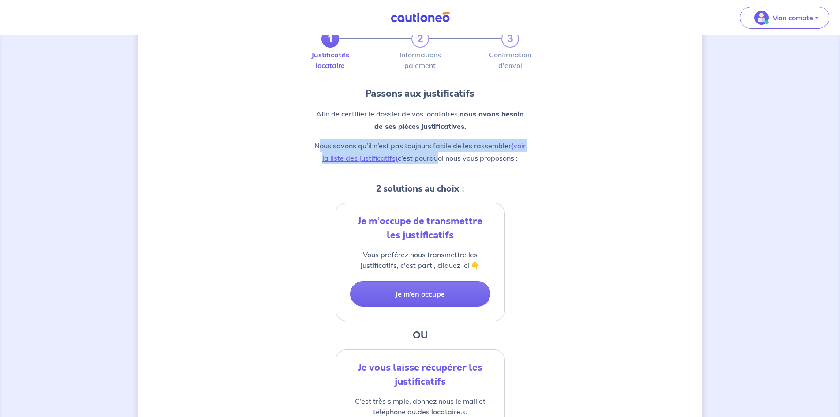
drag, startPoint x: 318, startPoint y: 144, endPoint x: 435, endPoint y: 152, distance: 117.6
click at [435, 152] on p "Nous savons qu’il n’est pas toujours facile de les rassembler (voir la liste de…" at bounding box center [420, 151] width 212 height 25
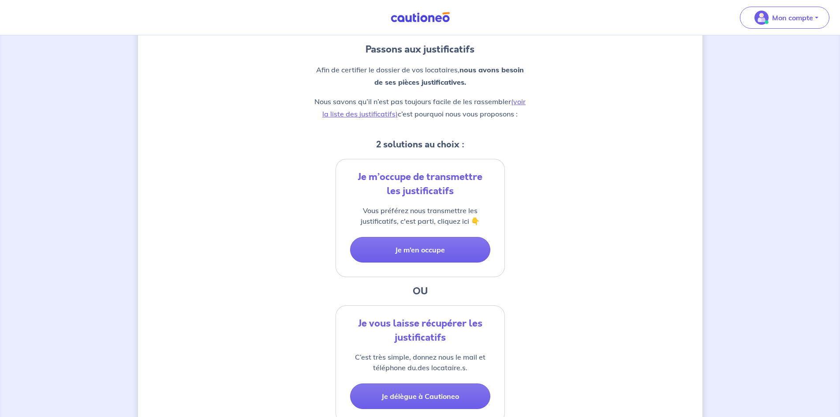
scroll to position [132, 0]
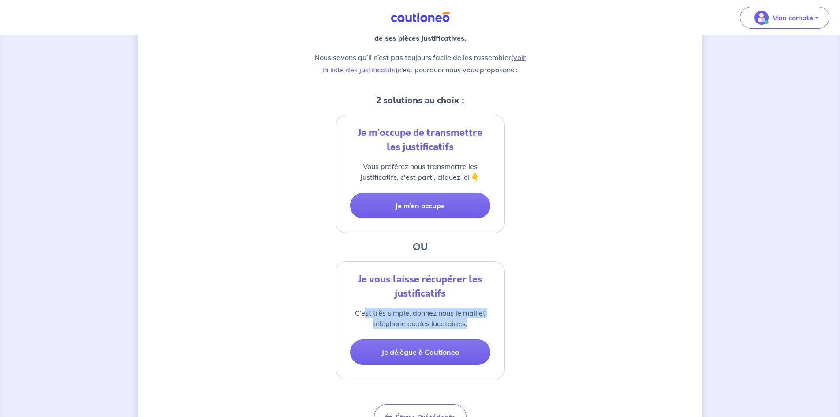
drag, startPoint x: 365, startPoint y: 311, endPoint x: 468, endPoint y: 321, distance: 104.2
click at [468, 321] on p "C’est très simple, donnez nous le mail et téléphone du.des locataire.s." at bounding box center [420, 317] width 140 height 21
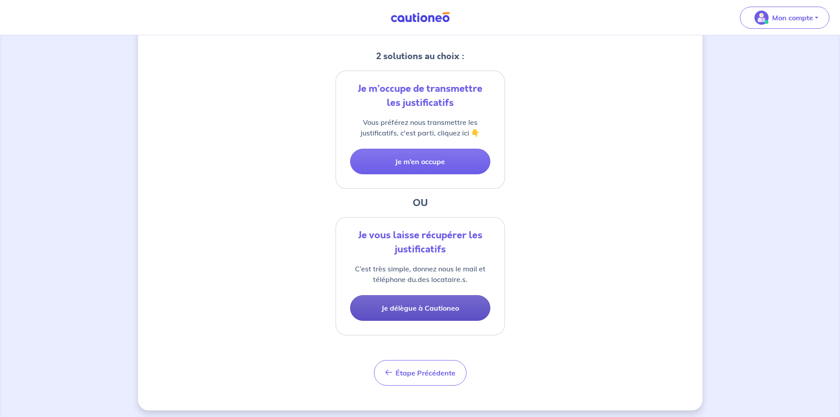
click at [441, 309] on button "Je délègue à Cautioneo" at bounding box center [420, 308] width 140 height 26
select select "FR"
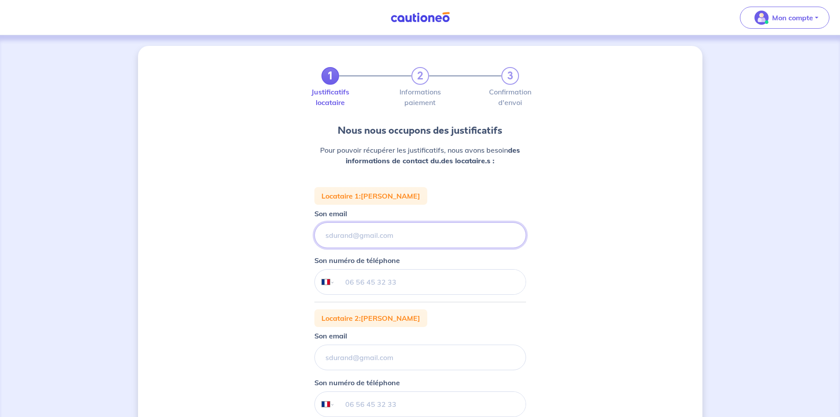
click at [405, 226] on input "Son email" at bounding box center [420, 235] width 212 height 26
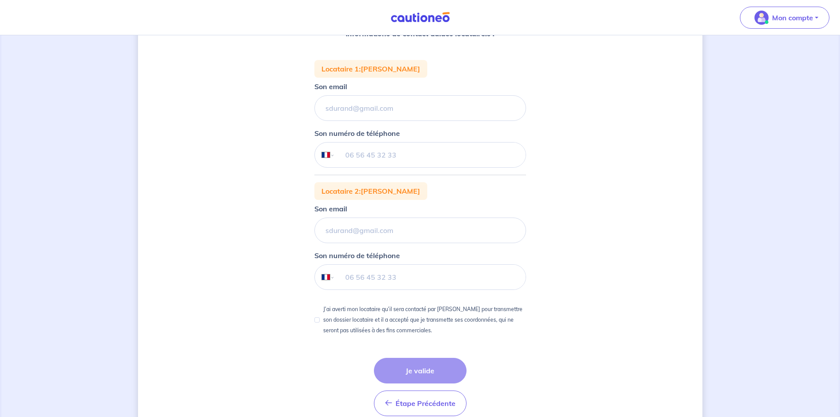
scroll to position [132, 0]
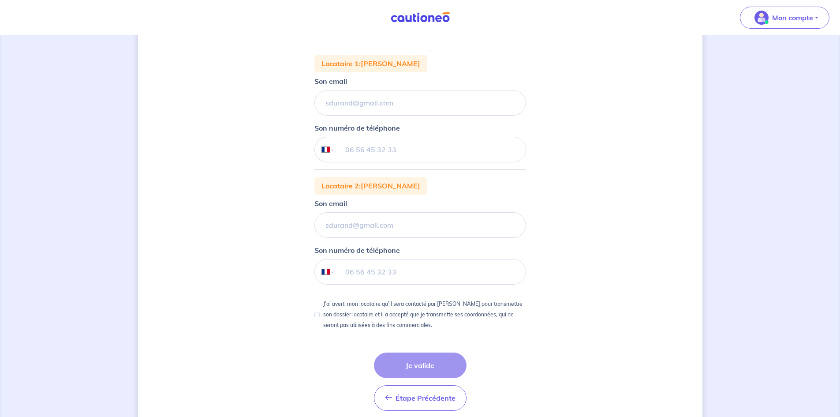
click at [376, 313] on p "J’ai averti mon locataire qu’il sera contacté par Cautioneo pour transmettre so…" at bounding box center [424, 315] width 203 height 32
click at [320, 313] on input "J’ai averti mon locataire qu’il sera contacté par Cautioneo pour transmettre so…" at bounding box center [316, 314] width 5 height 5
click at [387, 314] on p "J’ai averti mon locataire qu’il sera contacté par Cautioneo pour transmettre so…" at bounding box center [424, 315] width 203 height 32
click at [320, 314] on input "J’ai averti mon locataire qu’il sera contacté par Cautioneo pour transmettre so…" at bounding box center [316, 314] width 5 height 5
checkbox input "false"
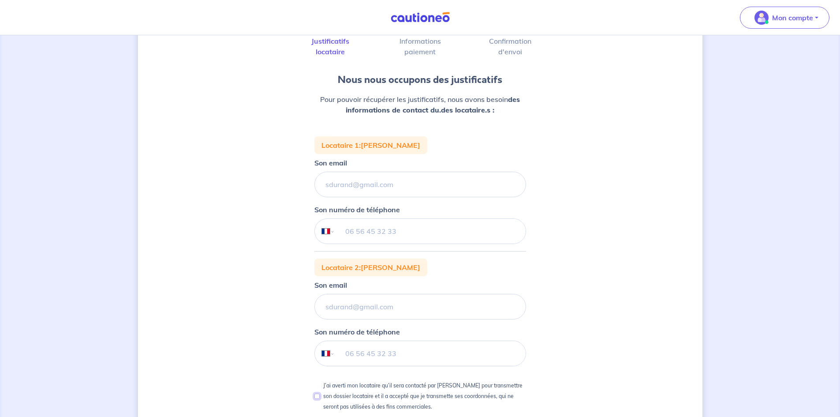
scroll to position [36, 0]
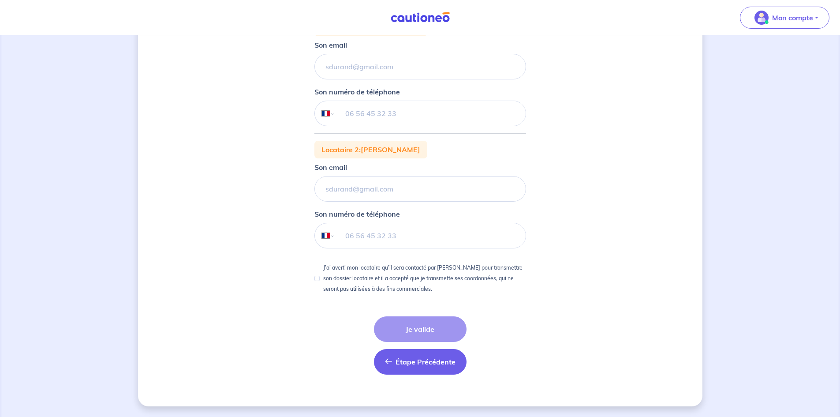
click at [393, 362] on button "Étape Précédente Précédent" at bounding box center [420, 362] width 93 height 26
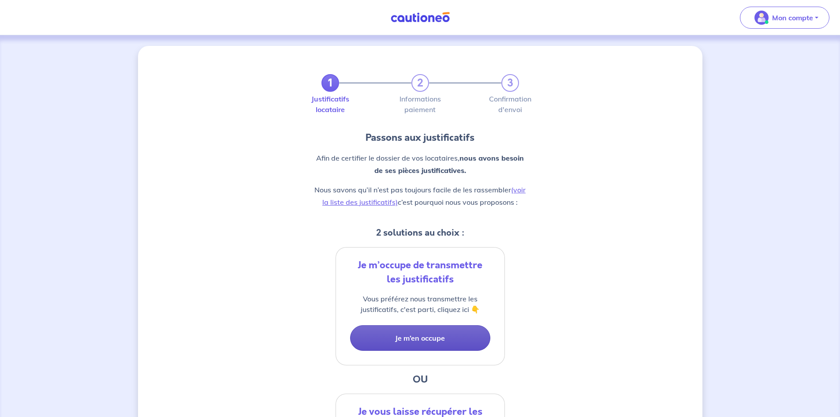
click at [422, 343] on button "Je m’en occupe" at bounding box center [420, 338] width 140 height 26
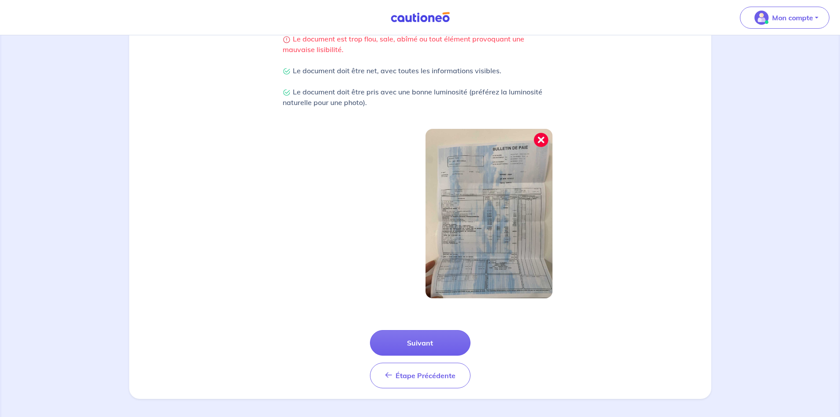
scroll to position [215, 0]
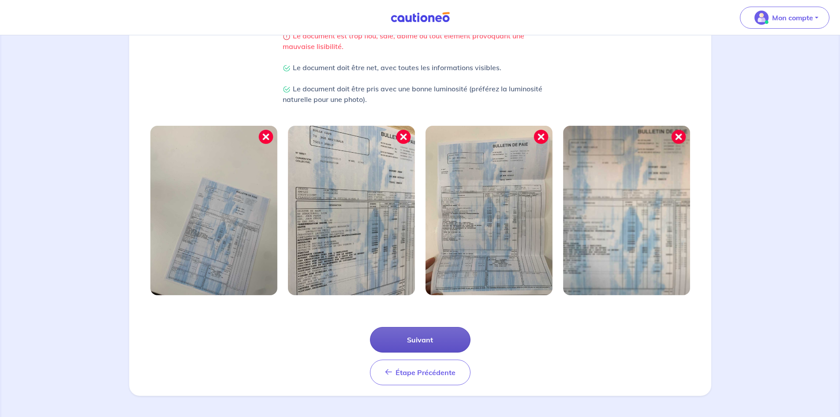
click at [392, 338] on button "Suivant" at bounding box center [420, 340] width 101 height 26
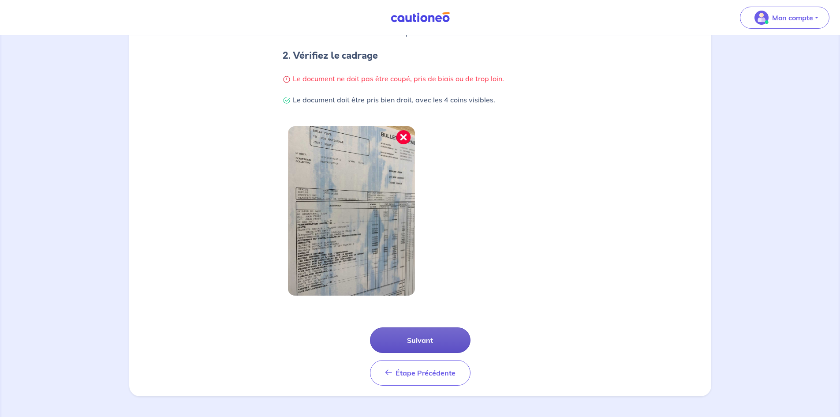
scroll to position [172, 0]
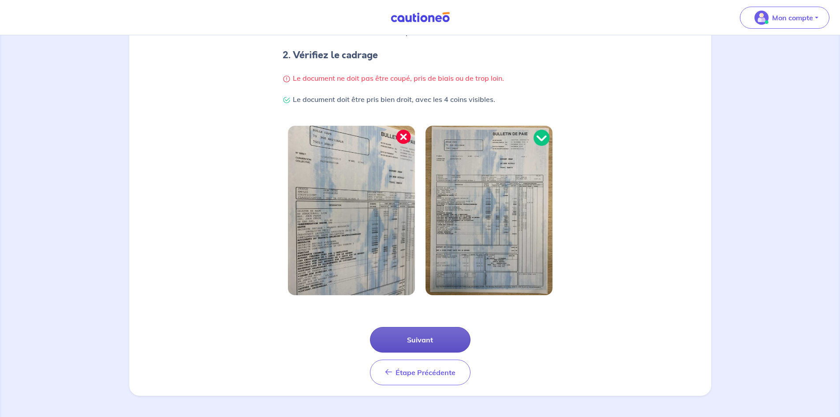
click at [396, 336] on button "Suivant" at bounding box center [420, 340] width 101 height 26
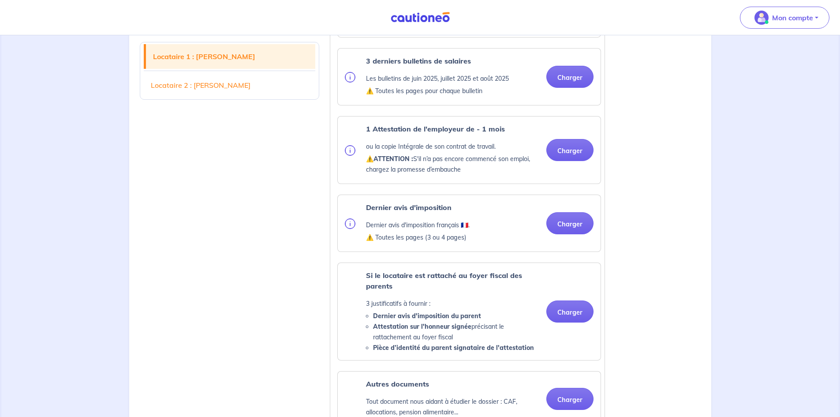
scroll to position [397, 0]
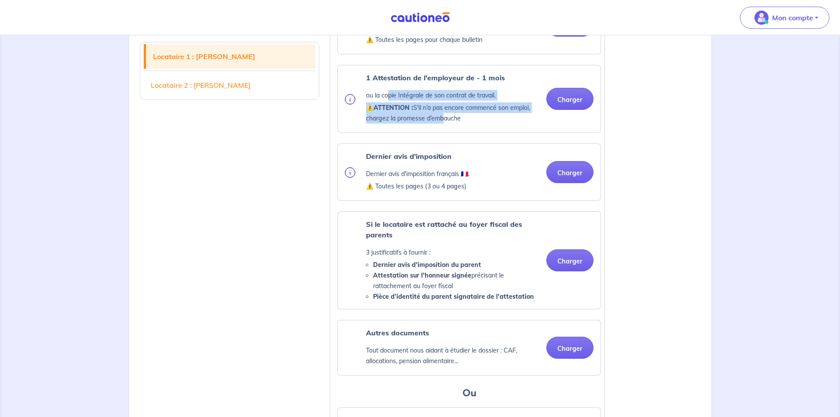
drag, startPoint x: 387, startPoint y: 108, endPoint x: 442, endPoint y: 129, distance: 58.5
click at [442, 125] on div "1 Attestation de l'employeur de - 1 mois ou la copie Intégrale de son contrat d…" at bounding box center [452, 98] width 173 height 53
click at [442, 123] on p "⚠️ ATTENTION : S'il n’a pas encore commencé son emploi, chargez la promesse d’e…" at bounding box center [452, 112] width 173 height 21
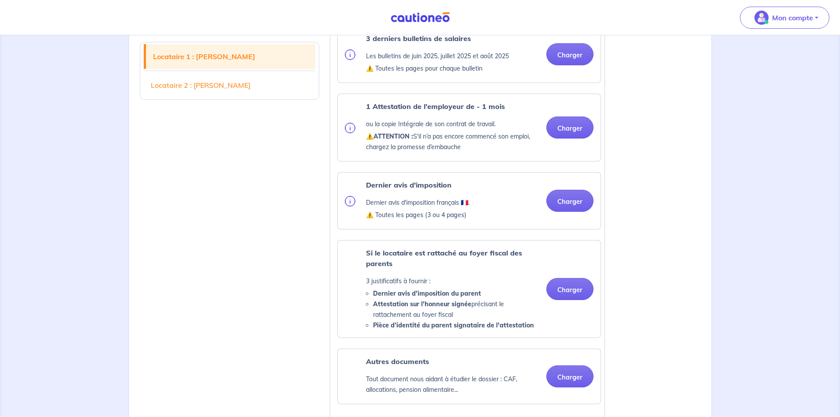
scroll to position [353, 0]
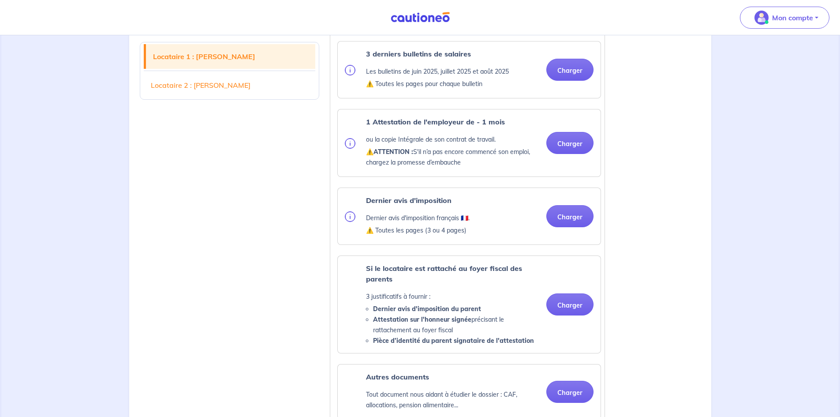
drag, startPoint x: 365, startPoint y: 148, endPoint x: 492, endPoint y: 172, distance: 128.9
click at [515, 169] on div "1 Attestation de l'employeur de - 1 mois ou la copie Intégrale de son contrat d…" at bounding box center [442, 142] width 195 height 53
click at [466, 168] on p "⚠️ ATTENTION : S'il n’a pas encore commencé son emploi, chargez la promesse d’e…" at bounding box center [452, 156] width 173 height 21
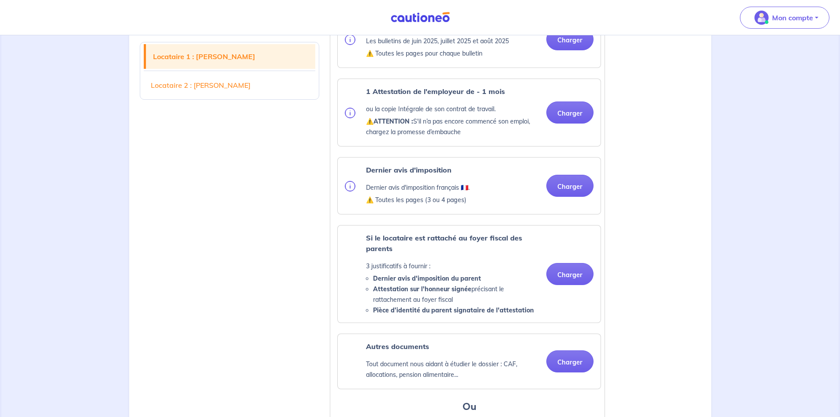
scroll to position [397, 0]
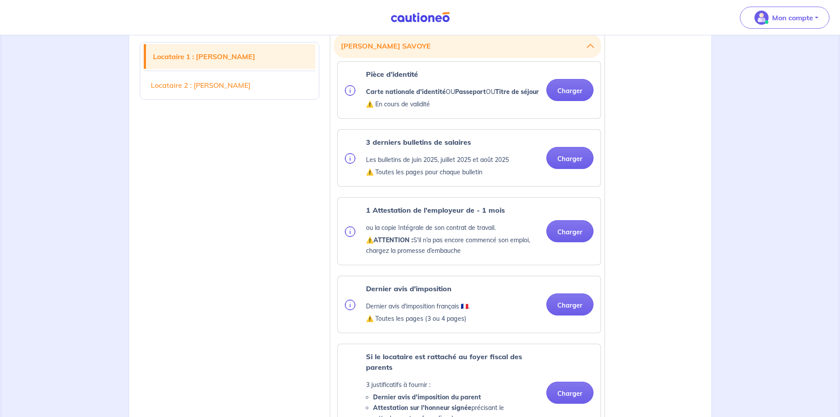
click at [223, 91] on link "Locataire 2 : Ferhat CHITTI" at bounding box center [230, 85] width 172 height 25
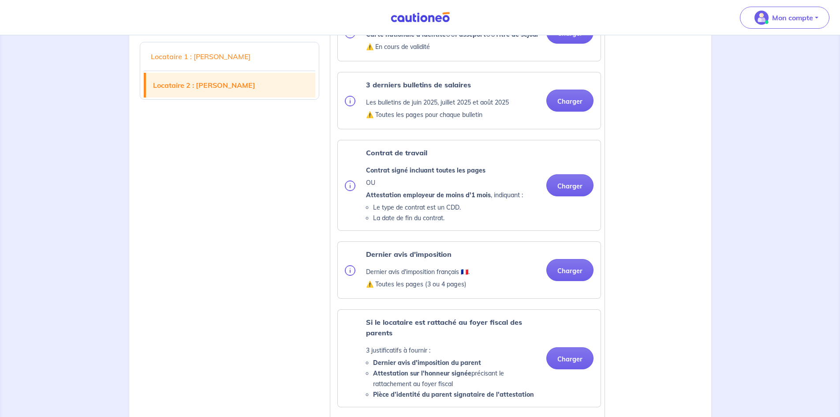
scroll to position [1018, 0]
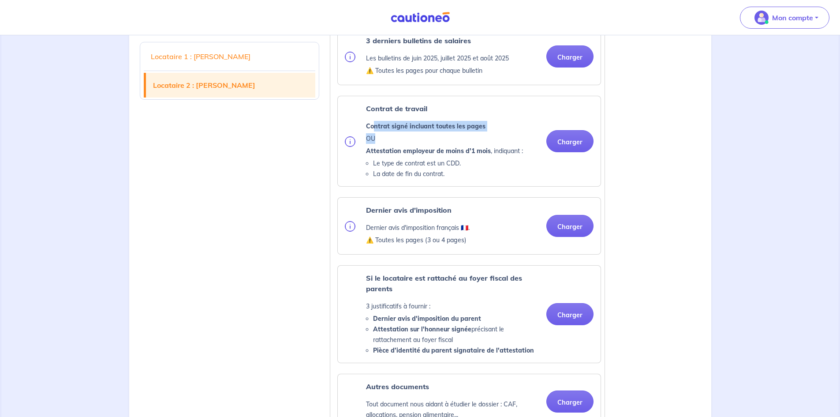
drag, startPoint x: 373, startPoint y: 148, endPoint x: 418, endPoint y: 161, distance: 47.3
click at [418, 161] on div "Contrat de travail Contrat signé incluant toutes les pages OU Attestation emplo…" at bounding box center [444, 141] width 157 height 76
click at [418, 144] on p "OU" at bounding box center [444, 138] width 157 height 11
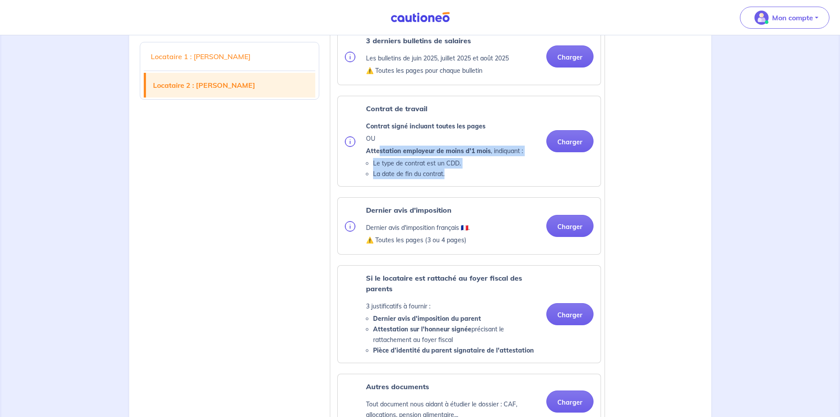
drag, startPoint x: 379, startPoint y: 174, endPoint x: 458, endPoint y: 199, distance: 82.7
click at [458, 179] on div "Contrat de travail Contrat signé incluant toutes les pages OU Attestation emplo…" at bounding box center [444, 141] width 157 height 76
click at [458, 179] on li "La date de fin du contrat." at bounding box center [448, 173] width 150 height 11
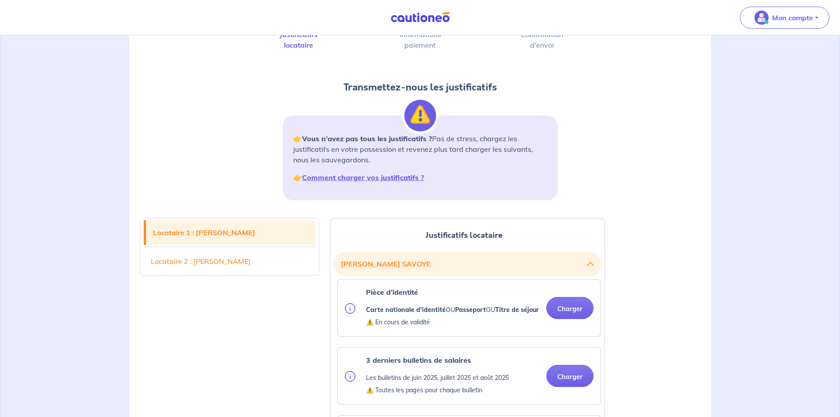
scroll to position [0, 0]
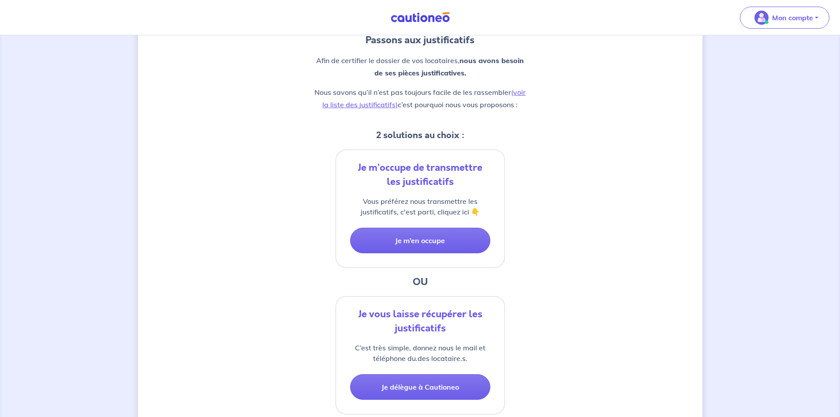
scroll to position [132, 0]
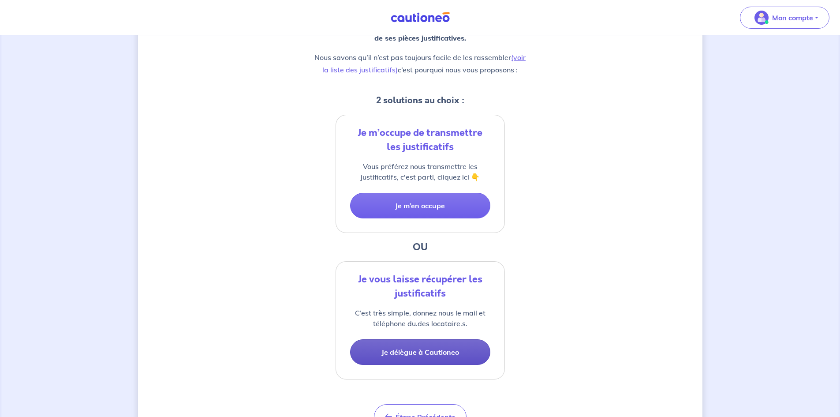
click at [420, 347] on button "Je délègue à Cautioneo" at bounding box center [420, 352] width 140 height 26
select select "FR"
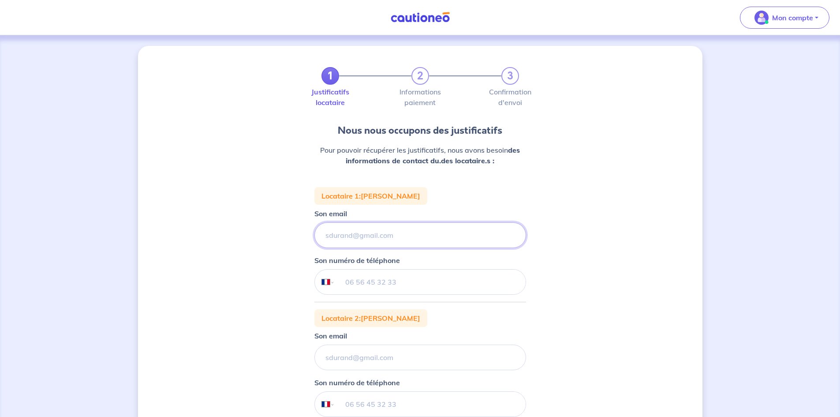
click at [363, 236] on input "Son email" at bounding box center [420, 235] width 212 height 26
click at [371, 242] on input "Son email" at bounding box center [420, 235] width 212 height 26
type input "julie.chitti@gmail.com"
click at [401, 277] on input "tel" at bounding box center [430, 281] width 191 height 25
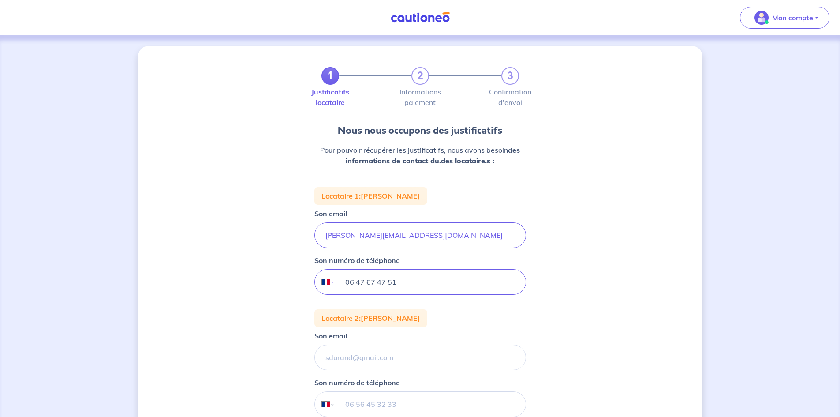
type input "06 47 67 47 51"
click at [378, 367] on input "Son email" at bounding box center [420, 357] width 212 height 26
type input "ferhatchitti5@gmail.com"
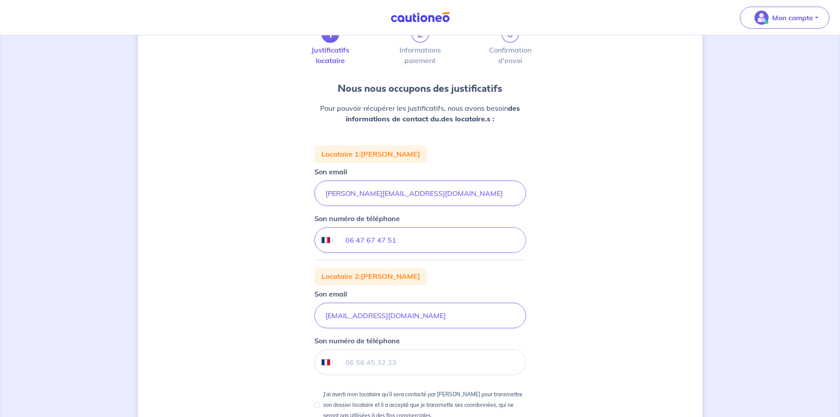
scroll to position [44, 0]
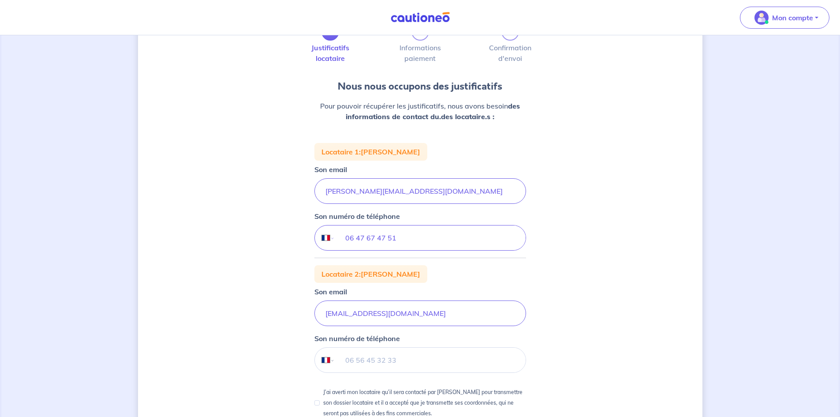
click at [379, 356] on input "tel" at bounding box center [430, 360] width 191 height 25
type input "07 68 80 53 39"
click at [325, 404] on p "J’ai averti mon locataire qu’il sera contacté par Cautioneo pour transmettre so…" at bounding box center [424, 403] width 203 height 32
click at [320, 404] on input "J’ai averti mon locataire qu’il sera contacté par Cautioneo pour transmettre so…" at bounding box center [316, 402] width 5 height 5
checkbox input "true"
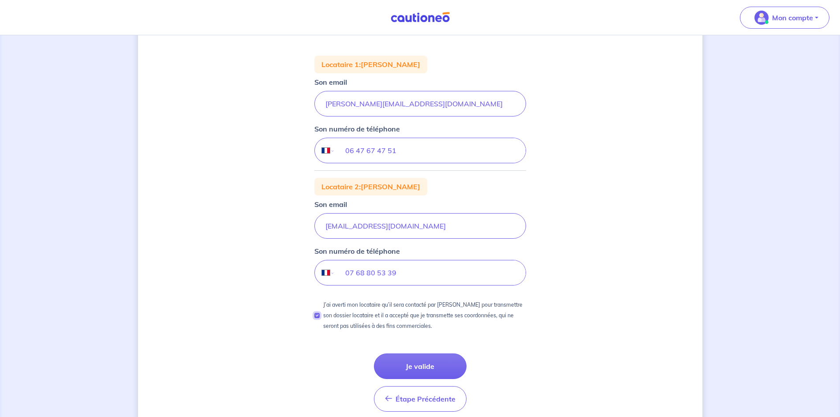
scroll to position [132, 0]
click at [395, 363] on button "Je valide" at bounding box center [420, 365] width 93 height 26
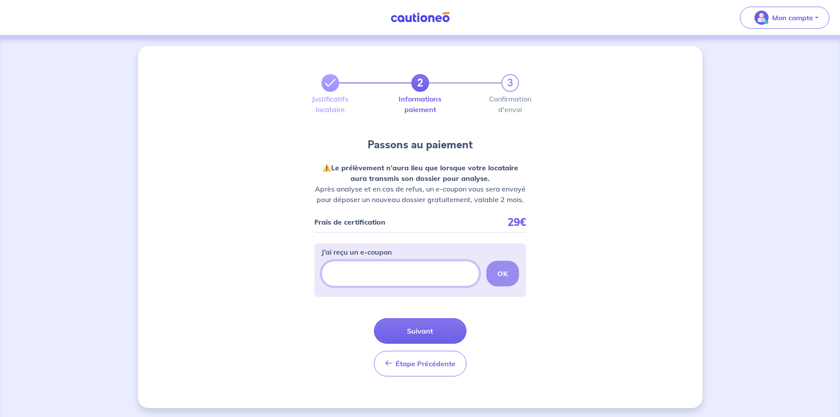
click at [343, 274] on input "J’ai reçu un e-coupon" at bounding box center [401, 274] width 158 height 26
click at [447, 328] on button "Suivant" at bounding box center [420, 331] width 93 height 26
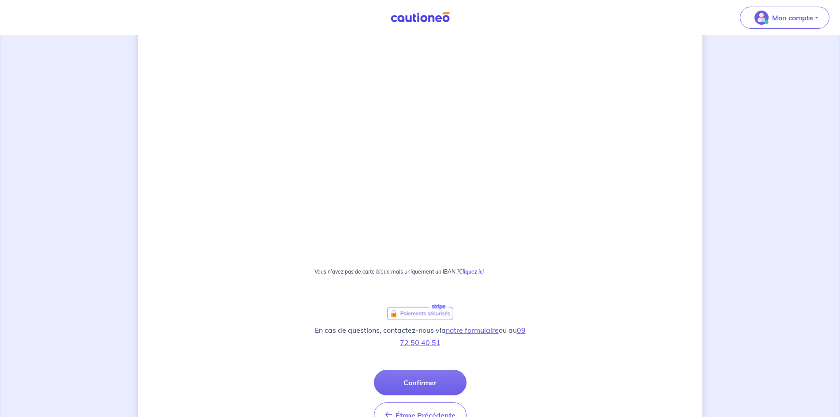
scroll to position [411, 0]
click at [419, 380] on button "Confirmer" at bounding box center [420, 382] width 93 height 26
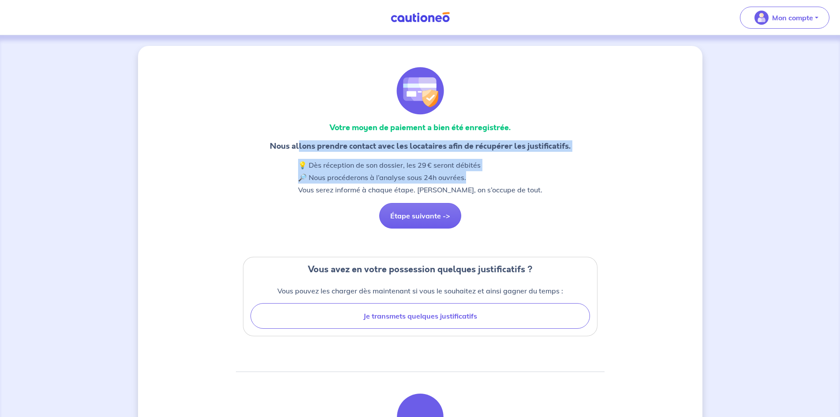
drag, startPoint x: 300, startPoint y: 147, endPoint x: 513, endPoint y: 179, distance: 215.0
click at [513, 179] on div "Votre moyen de paiement a bien été enregistrée. Nous allons prendre contact ave…" at bounding box center [420, 401] width 369 height 668
click at [513, 179] on p "💡 Dès réception de son dossier, les 29 € seront débités 🔎 Nous procéderons à l’…" at bounding box center [420, 177] width 244 height 37
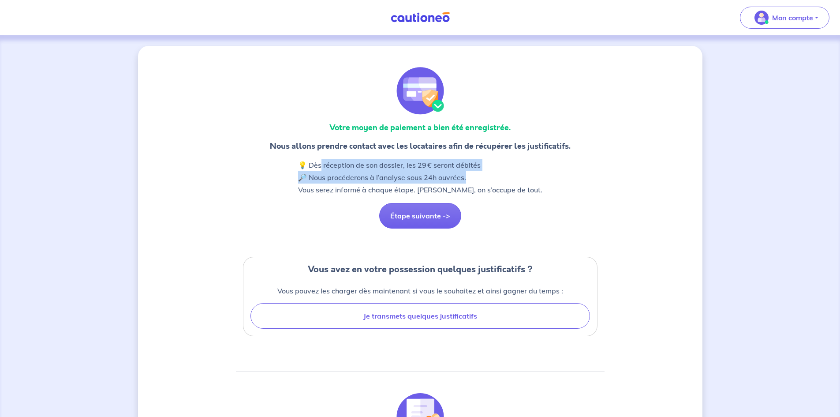
drag, startPoint x: 320, startPoint y: 169, endPoint x: 481, endPoint y: 177, distance: 161.6
click at [481, 177] on p "💡 Dès réception de son dossier, les 29 € seront débités 🔎 Nous procéderons à l’…" at bounding box center [420, 177] width 244 height 37
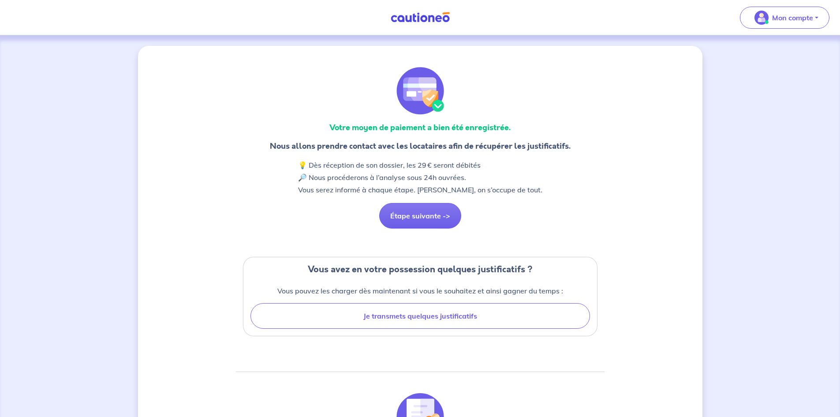
drag, startPoint x: 374, startPoint y: 186, endPoint x: 566, endPoint y: 191, distance: 191.5
click at [566, 191] on div "Votre moyen de paiement a bien été enregistrée. Nous allons prendre contact ave…" at bounding box center [420, 401] width 369 height 668
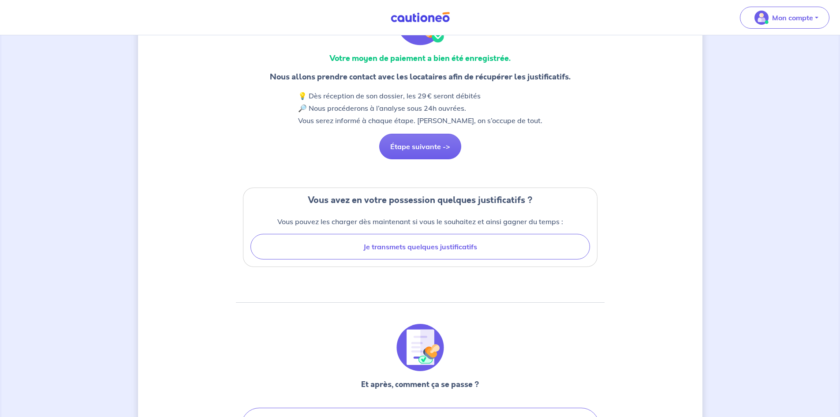
scroll to position [88, 0]
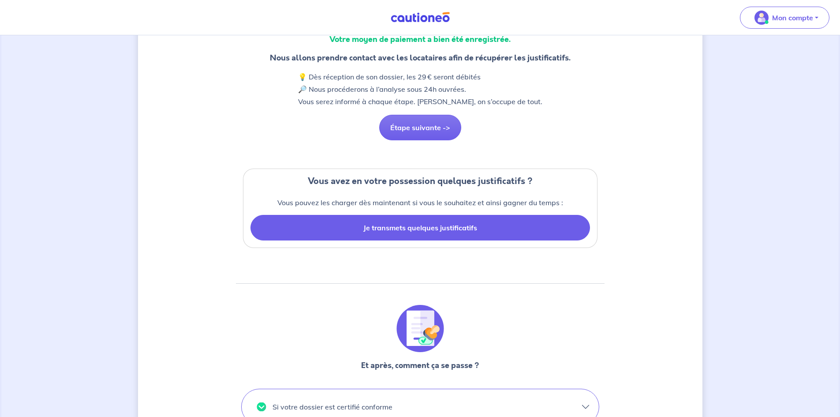
click at [434, 229] on button "Je transmets quelques justificatifs" at bounding box center [421, 228] width 340 height 26
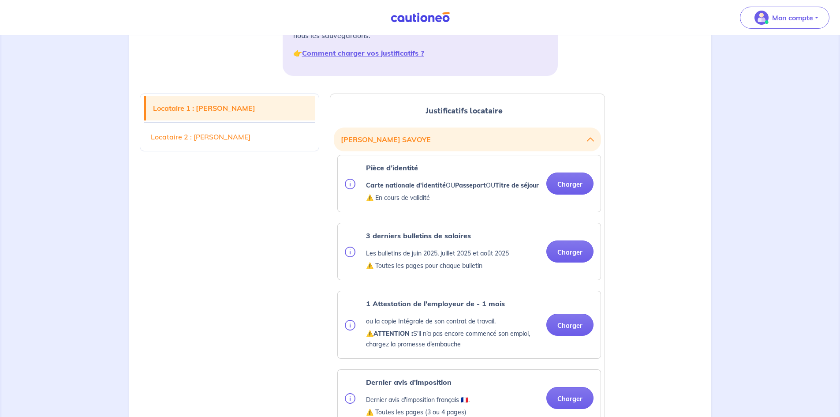
scroll to position [176, 0]
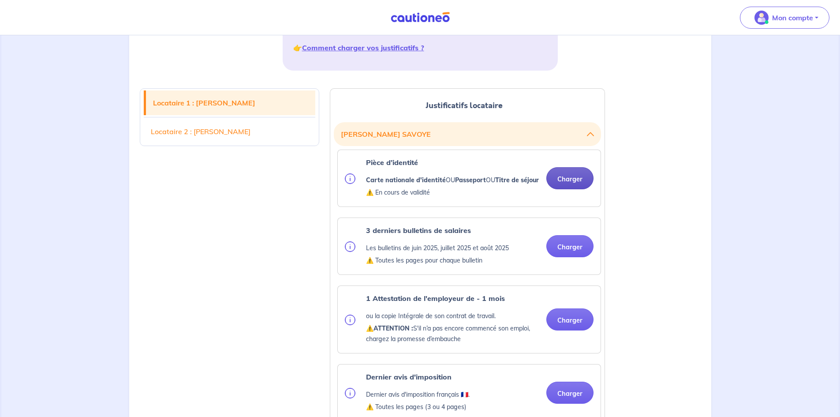
click at [565, 184] on button "Charger" at bounding box center [569, 178] width 47 height 22
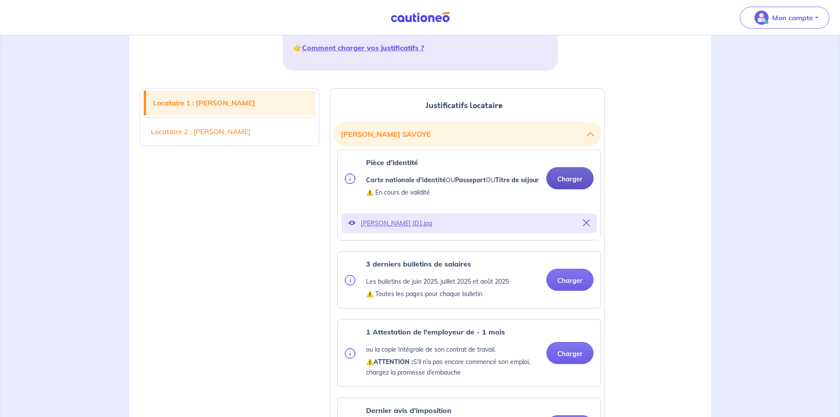
click at [572, 186] on button "Charger" at bounding box center [569, 178] width 47 height 22
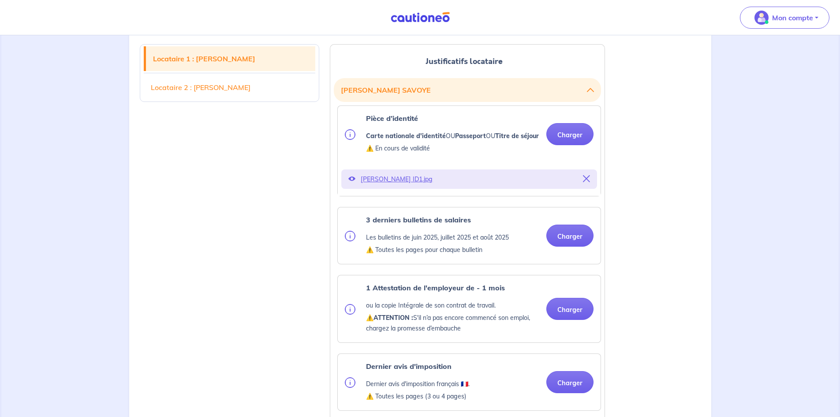
scroll to position [265, 0]
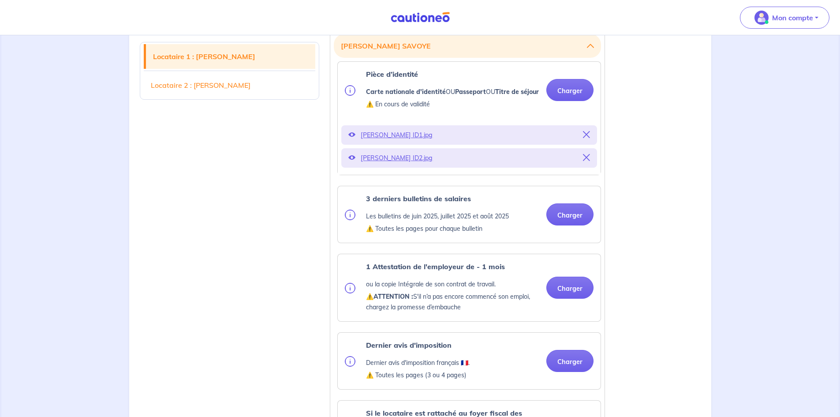
click at [206, 87] on link "Locataire 2 : [PERSON_NAME]" at bounding box center [230, 85] width 172 height 25
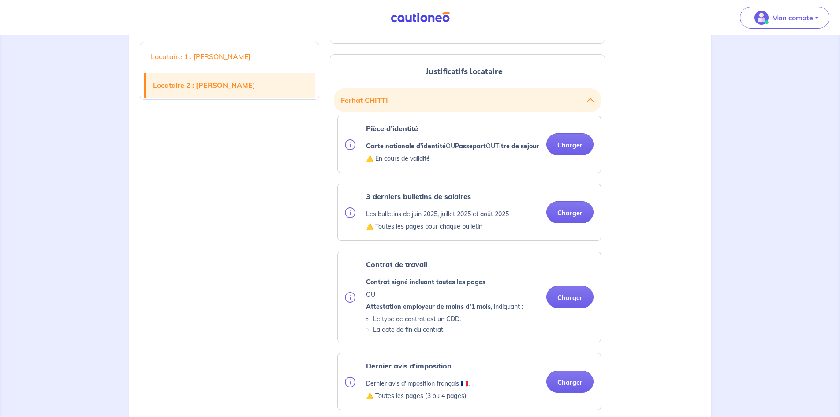
scroll to position [942, 0]
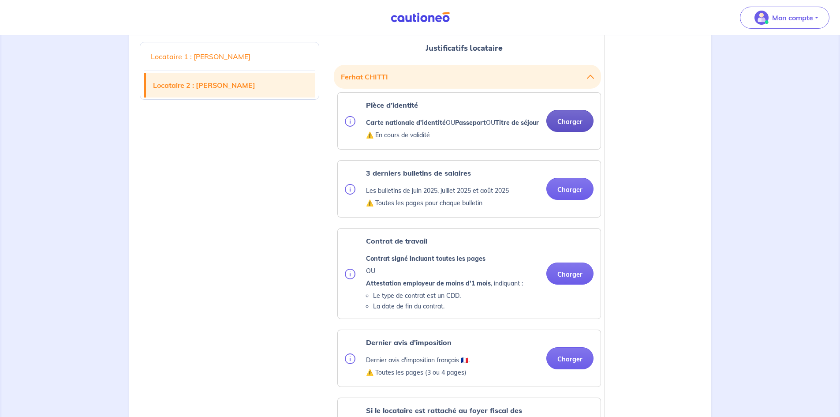
click at [577, 130] on button "Charger" at bounding box center [569, 121] width 47 height 22
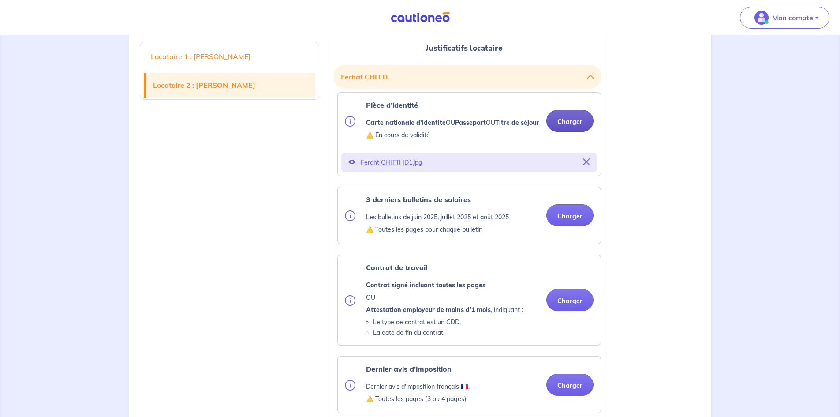
click at [563, 132] on button "Charger" at bounding box center [569, 121] width 47 height 22
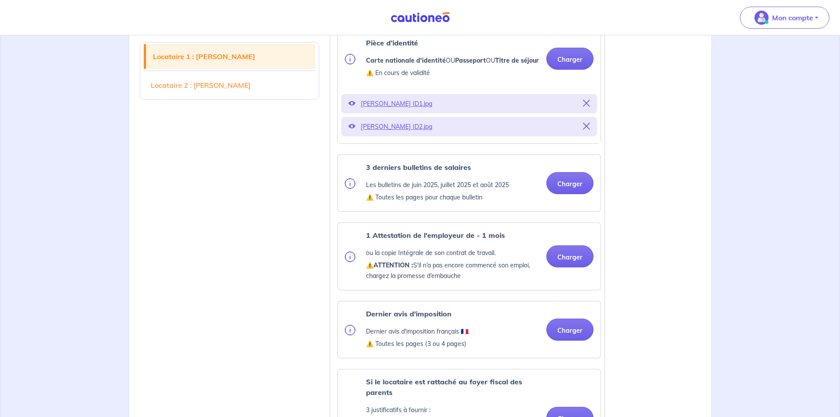
scroll to position [281, 0]
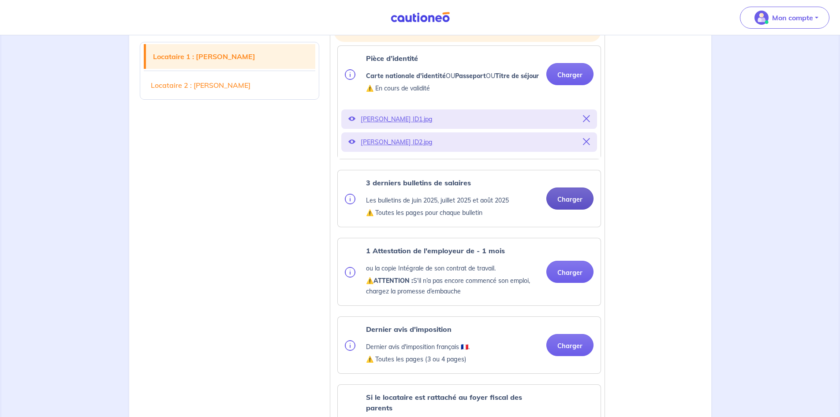
click at [568, 210] on button "Charger" at bounding box center [569, 198] width 47 height 22
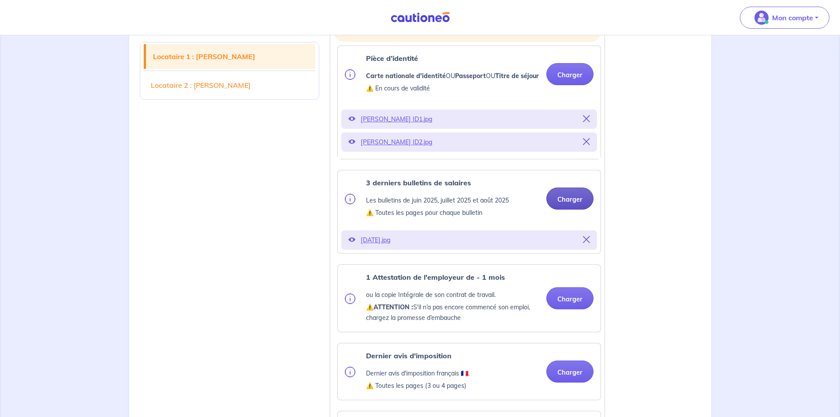
click at [557, 203] on button "Charger" at bounding box center [569, 198] width 47 height 22
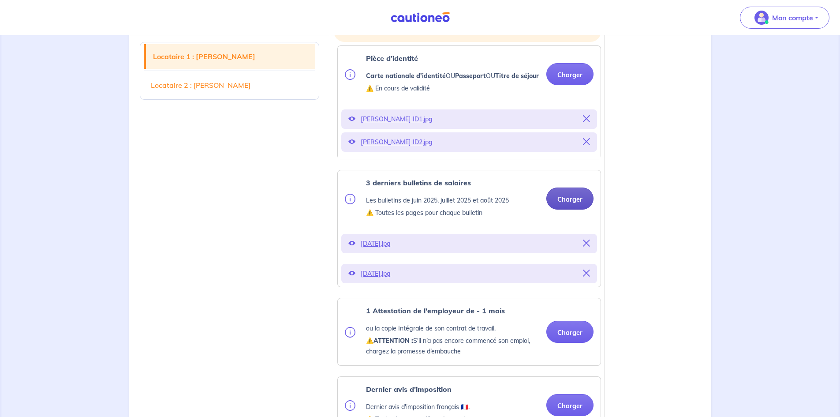
click at [565, 203] on button "Charger" at bounding box center [569, 198] width 47 height 22
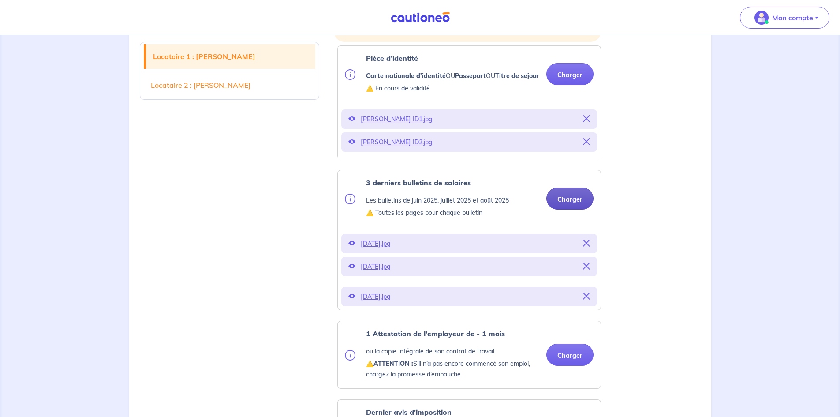
click at [578, 206] on button "Charger" at bounding box center [569, 198] width 47 height 22
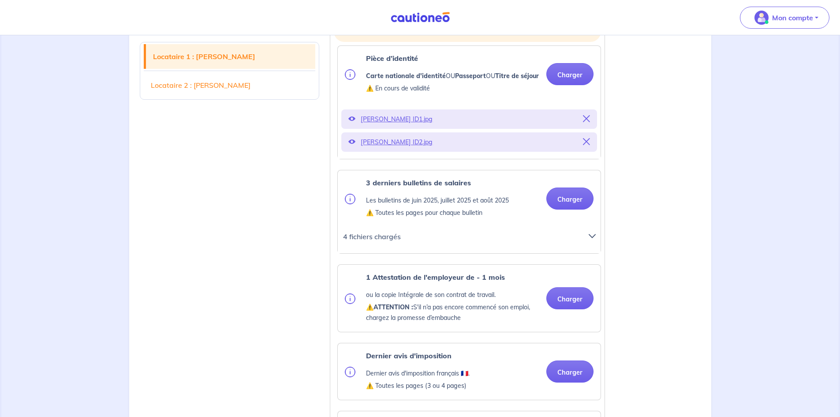
click at [573, 207] on button "Charger" at bounding box center [569, 198] width 47 height 22
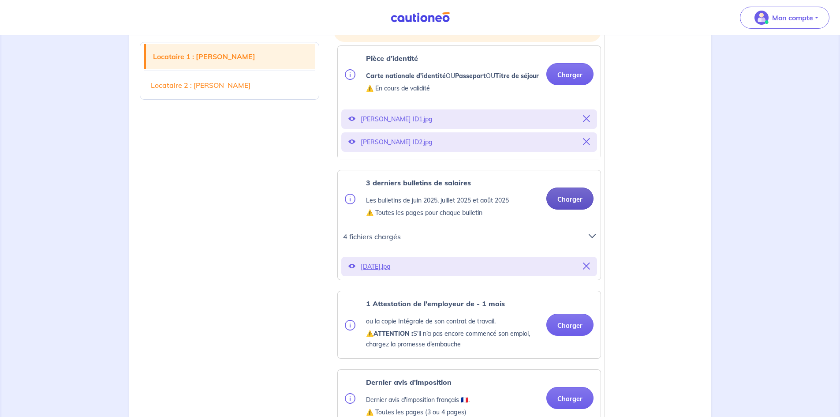
click at [571, 200] on button "Charger" at bounding box center [569, 198] width 47 height 22
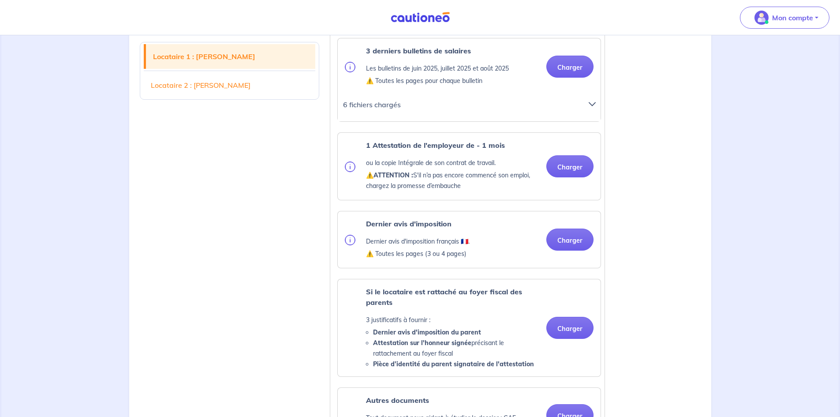
scroll to position [413, 0]
drag, startPoint x: 393, startPoint y: 253, endPoint x: 474, endPoint y: 268, distance: 82.1
click at [474, 260] on div "Dernier avis d'imposition Dernier avis d'imposition français 🇫🇷. ⚠️ Toutes les …" at bounding box center [469, 239] width 249 height 42
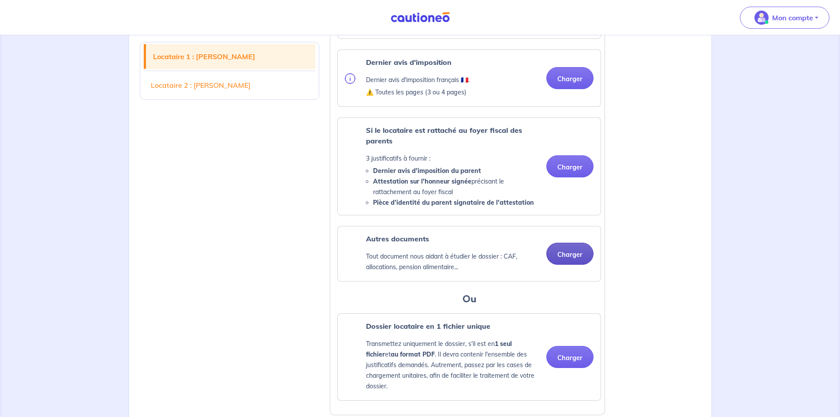
scroll to position [589, 0]
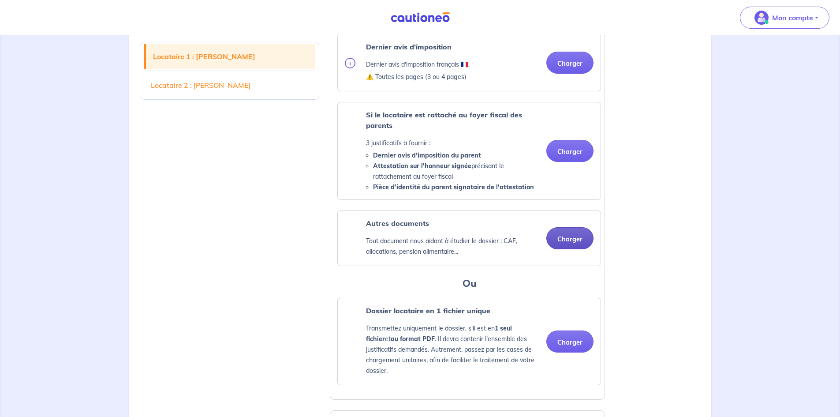
click at [565, 249] on button "Charger" at bounding box center [569, 238] width 47 height 22
click at [569, 249] on button "Charger" at bounding box center [569, 238] width 47 height 22
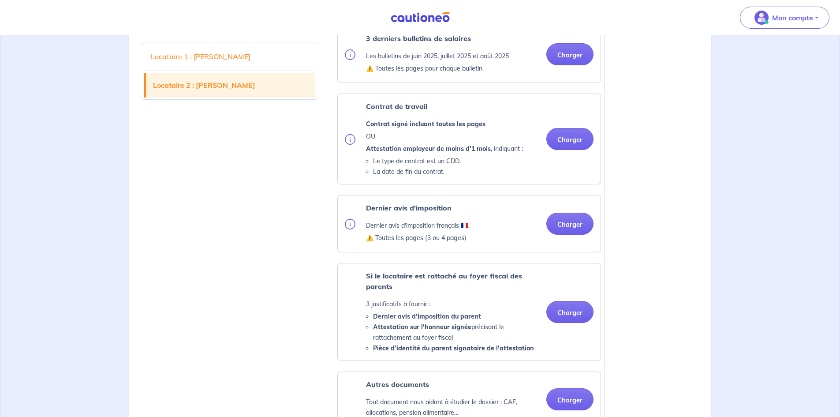
scroll to position [1207, 0]
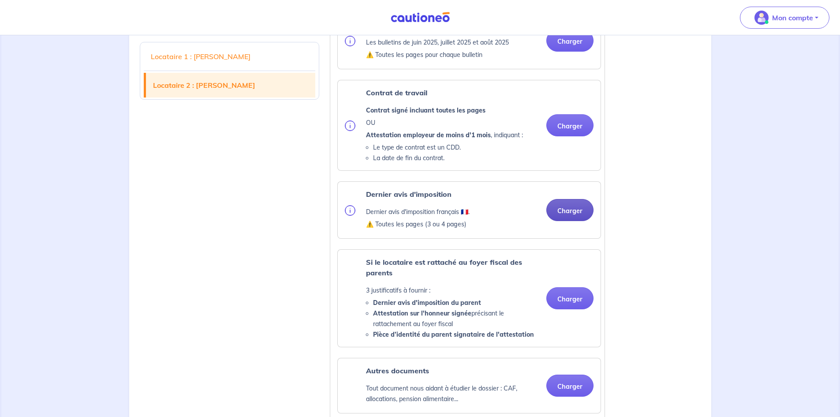
click at [568, 221] on button "Charger" at bounding box center [569, 210] width 47 height 22
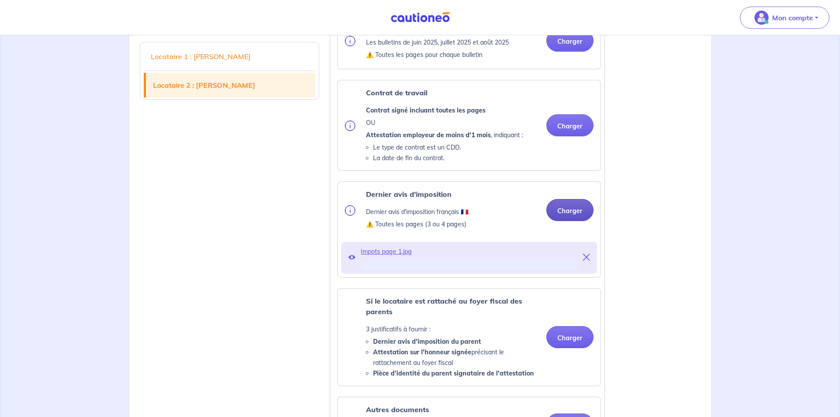
click at [565, 221] on button "Charger" at bounding box center [569, 210] width 47 height 22
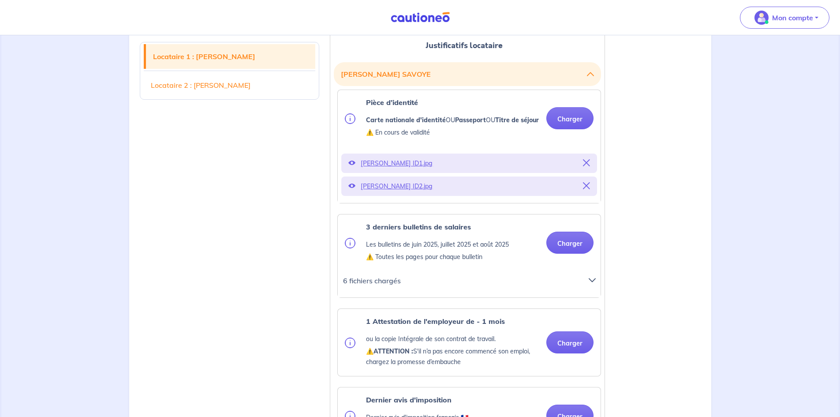
scroll to position [369, 0]
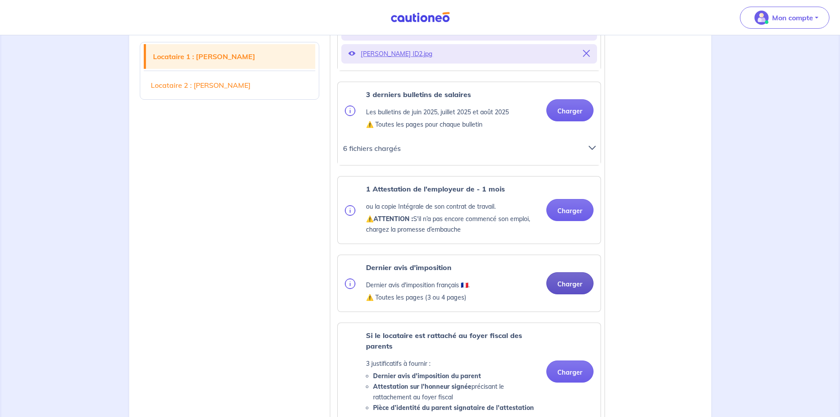
click at [557, 294] on button "Charger" at bounding box center [569, 283] width 47 height 22
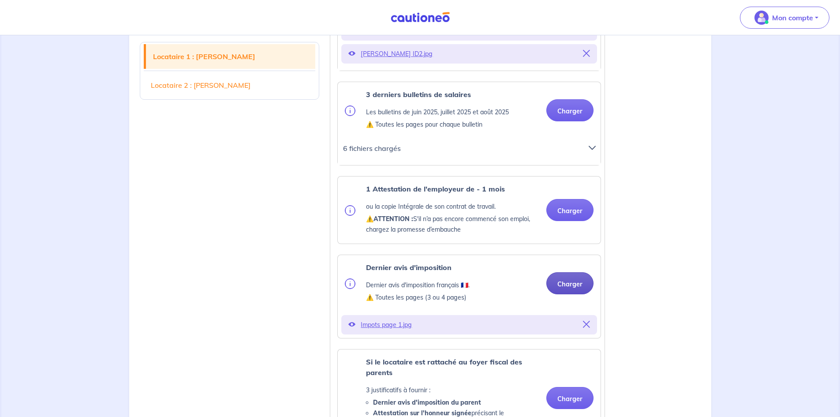
click at [572, 294] on button "Charger" at bounding box center [569, 283] width 47 height 22
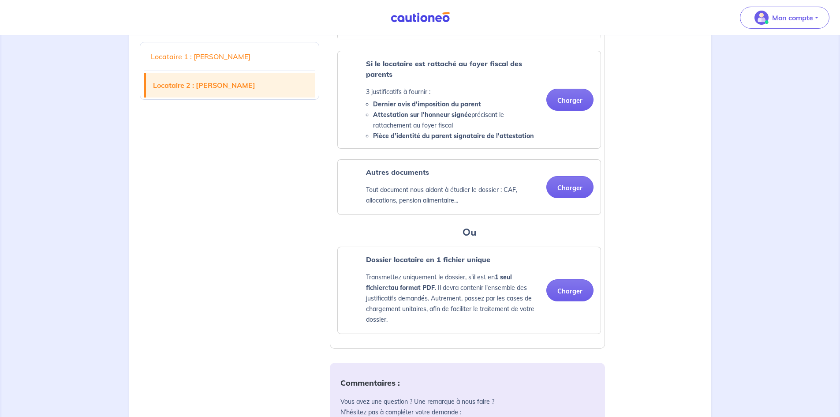
scroll to position [1648, 0]
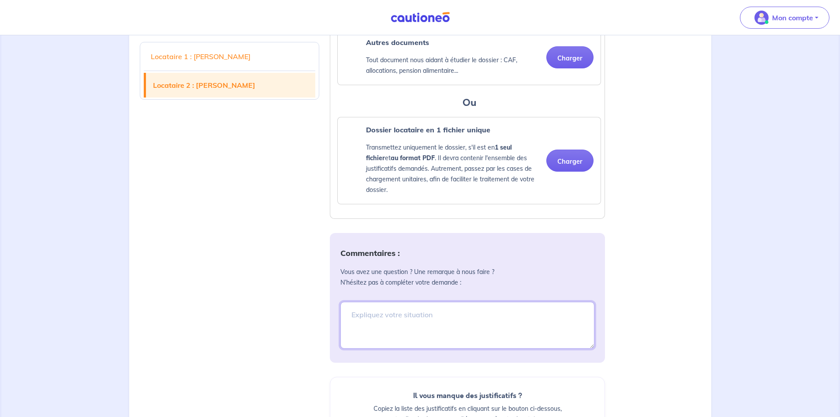
click at [441, 345] on textarea at bounding box center [467, 325] width 254 height 47
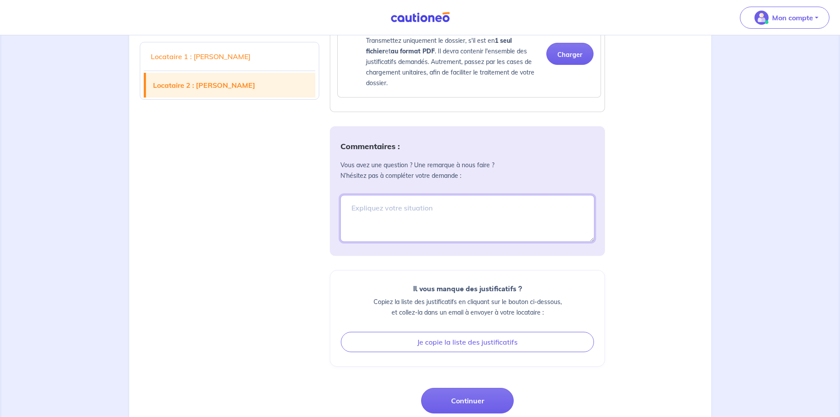
scroll to position [1826, 0]
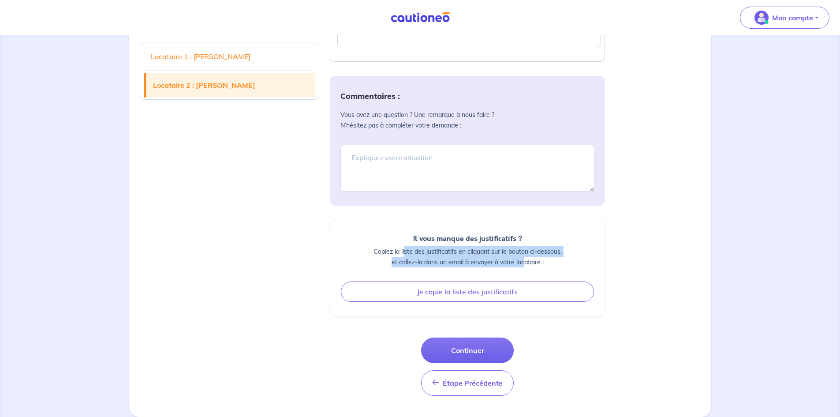
drag, startPoint x: 405, startPoint y: 251, endPoint x: 526, endPoint y: 258, distance: 121.0
click at [526, 258] on p "Copiez la liste des justificatifs en cliquant sur le bouton ci-dessous, et coll…" at bounding box center [467, 256] width 253 height 21
click at [489, 263] on p "Copiez la liste des justificatifs en cliquant sur le bouton ci-dessous, et coll…" at bounding box center [467, 256] width 253 height 21
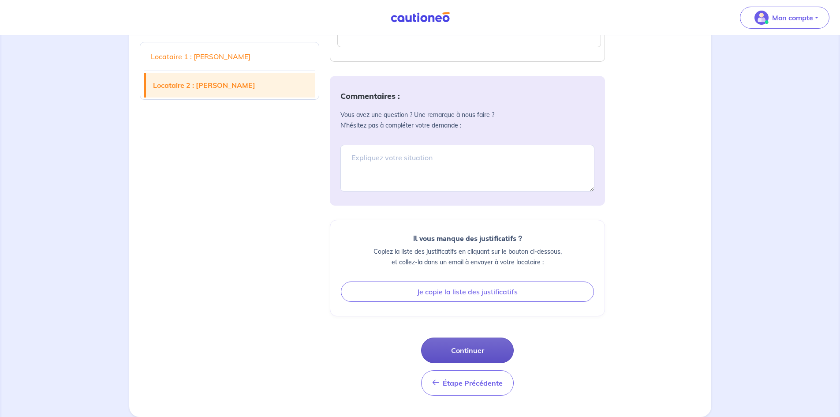
click at [482, 346] on button "Continuer" at bounding box center [467, 350] width 93 height 26
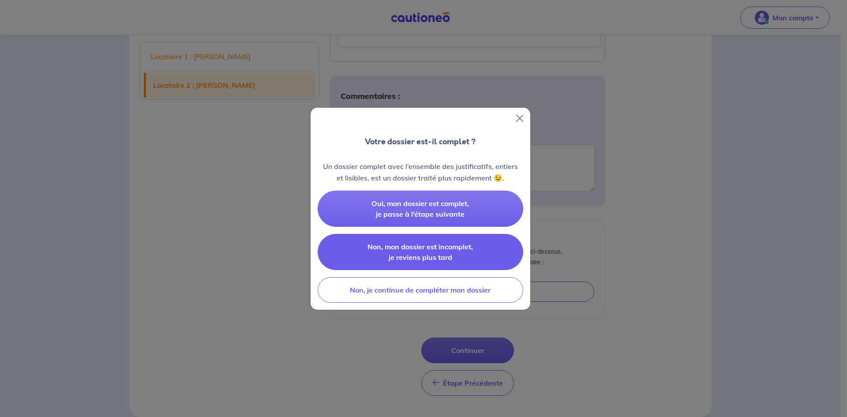
click at [468, 258] on button "Non, mon dossier est incomplet, je reviens plus tard" at bounding box center [421, 252] width 206 height 36
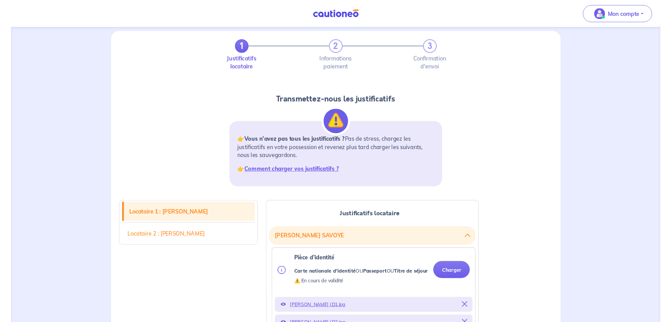
scroll to position [0, 0]
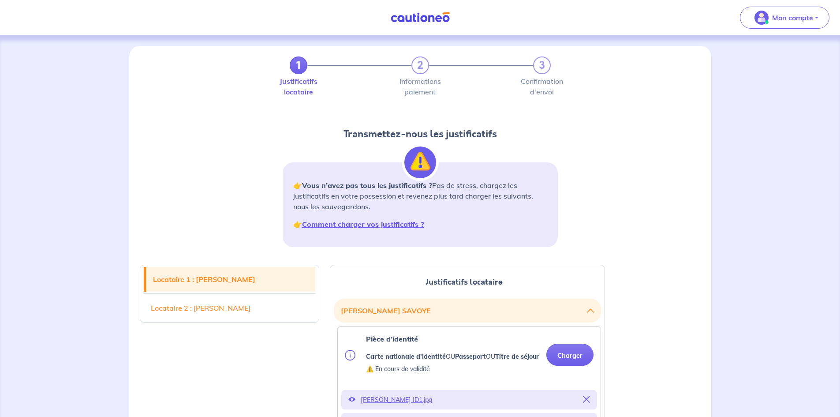
drag, startPoint x: 369, startPoint y: 189, endPoint x: 396, endPoint y: 202, distance: 29.6
click at [396, 202] on p "👉 Vous n’avez pas tous les justificatifs ? Pas de stress, chargez les justifica…" at bounding box center [420, 196] width 254 height 32
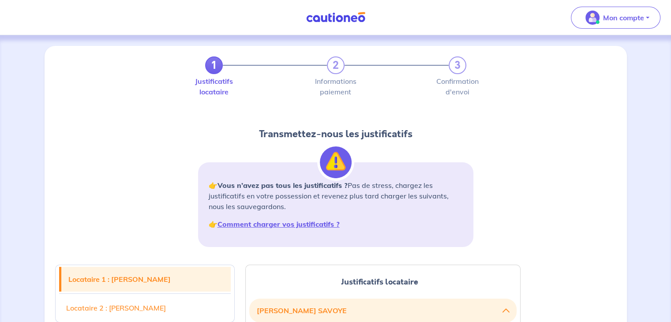
click at [340, 14] on img at bounding box center [336, 17] width 66 height 11
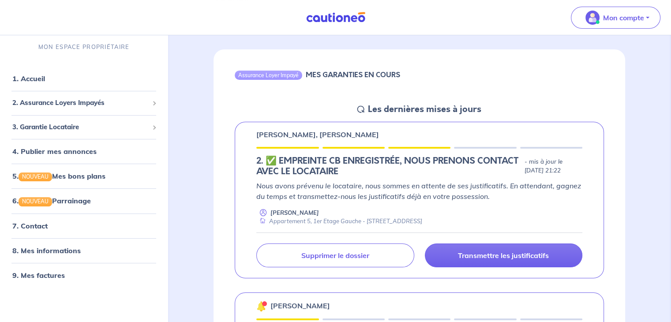
scroll to position [88, 0]
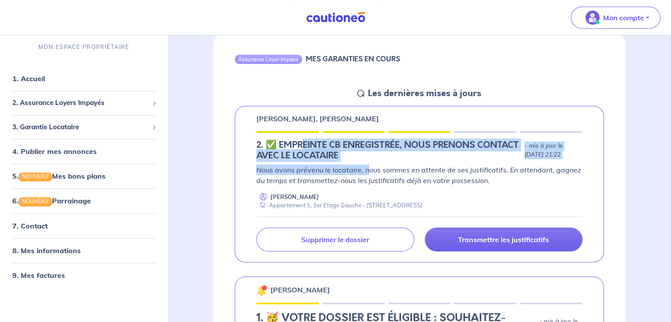
drag, startPoint x: 303, startPoint y: 149, endPoint x: 368, endPoint y: 165, distance: 67.3
click at [368, 165] on div "Julie SAVOYE, Ferhat CHITTI 2.︎ ✅️ EMPREINTE CB ENREGISTRÉE, NOUS PRENONS CONTA…" at bounding box center [419, 184] width 369 height 157
click at [368, 165] on p "Nous avons prévenu le locataire, nous sommes en attente de ses justificatifs. E…" at bounding box center [419, 175] width 326 height 21
